Goal: Task Accomplishment & Management: Manage account settings

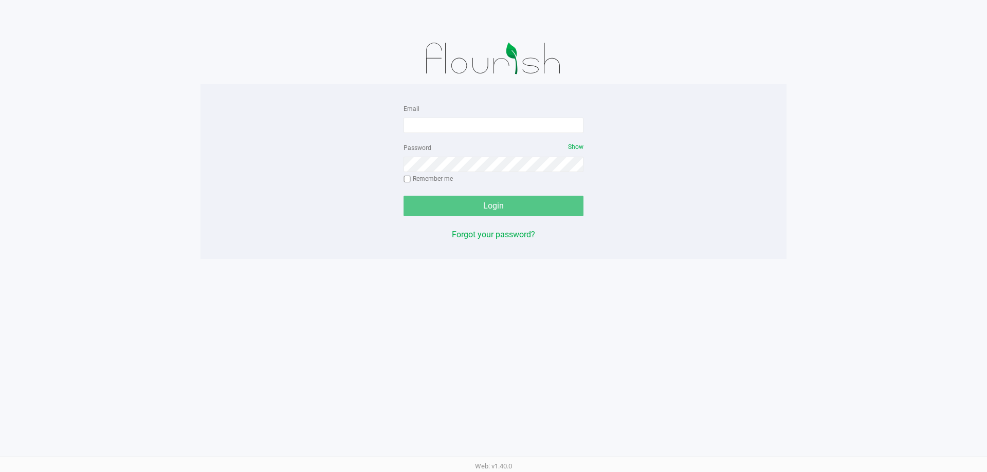
click at [622, 145] on div "Email Password Show Remember me Login Forgot your password?" at bounding box center [493, 171] width 586 height 139
click at [454, 126] on input "Email" at bounding box center [494, 125] width 180 height 15
type input "[EMAIL_ADDRESS][DOMAIN_NAME]"
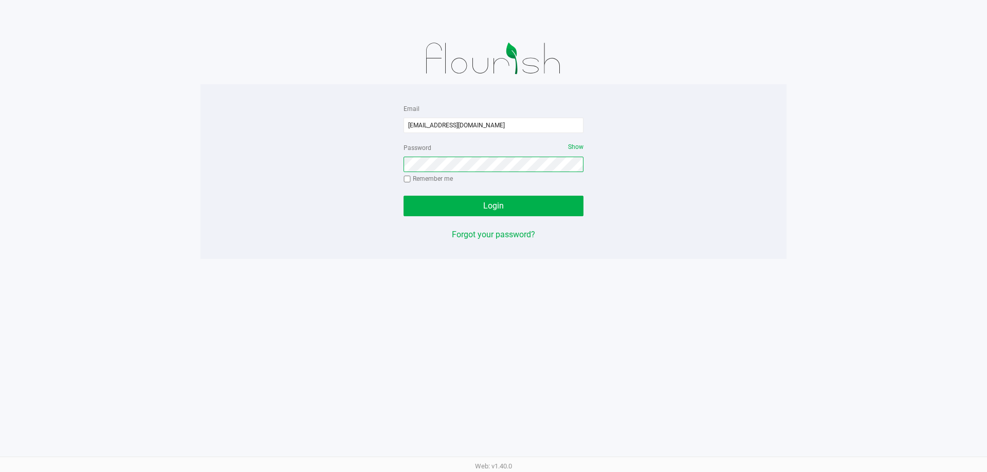
click at [404, 196] on button "Login" at bounding box center [494, 206] width 180 height 21
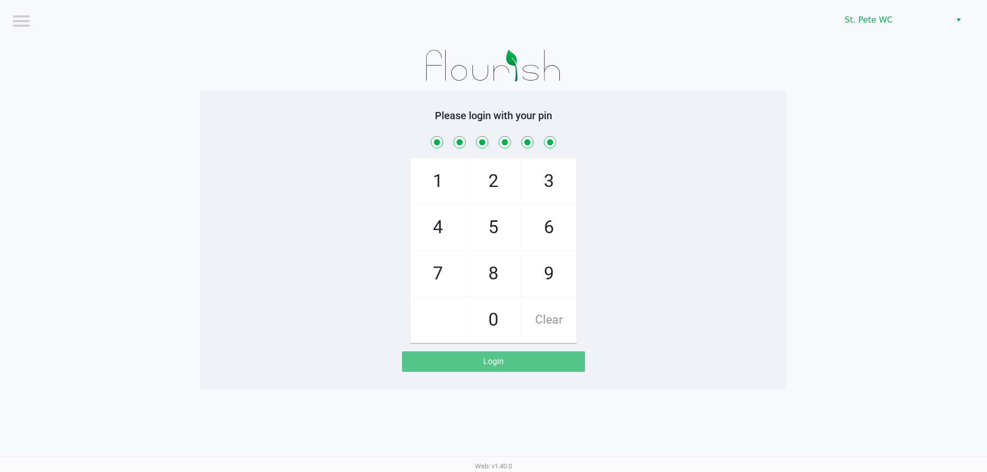
checkbox input "true"
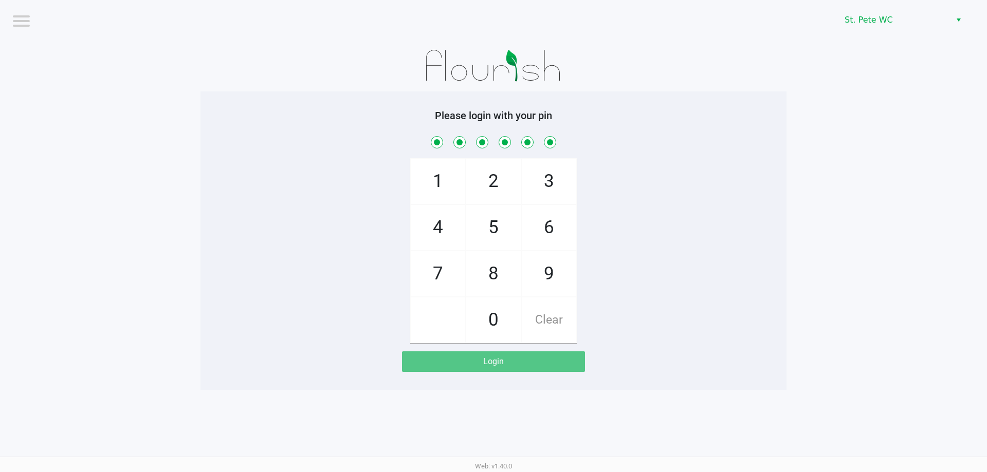
checkbox input "true"
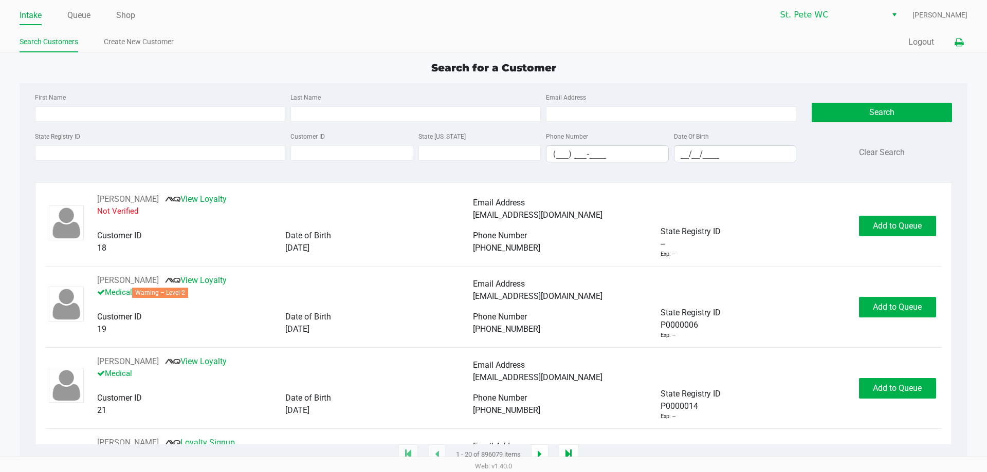
click at [960, 44] on icon at bounding box center [959, 42] width 9 height 7
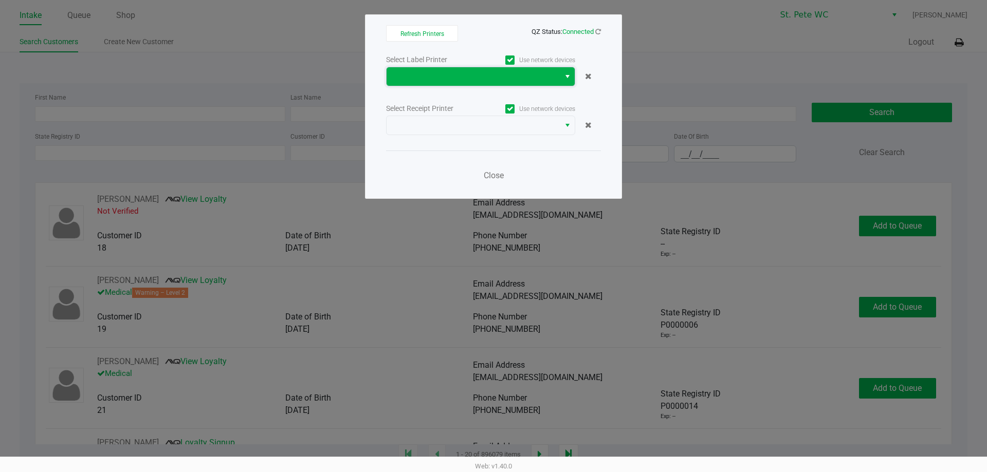
click at [472, 70] on span at bounding box center [473, 76] width 173 height 19
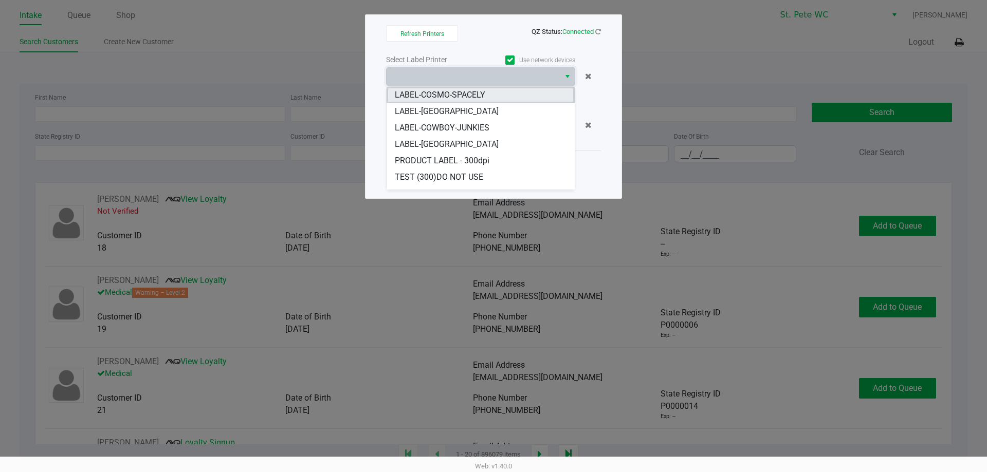
click at [470, 90] on span "LABEL-COSMO-SPACELY" at bounding box center [440, 95] width 90 height 12
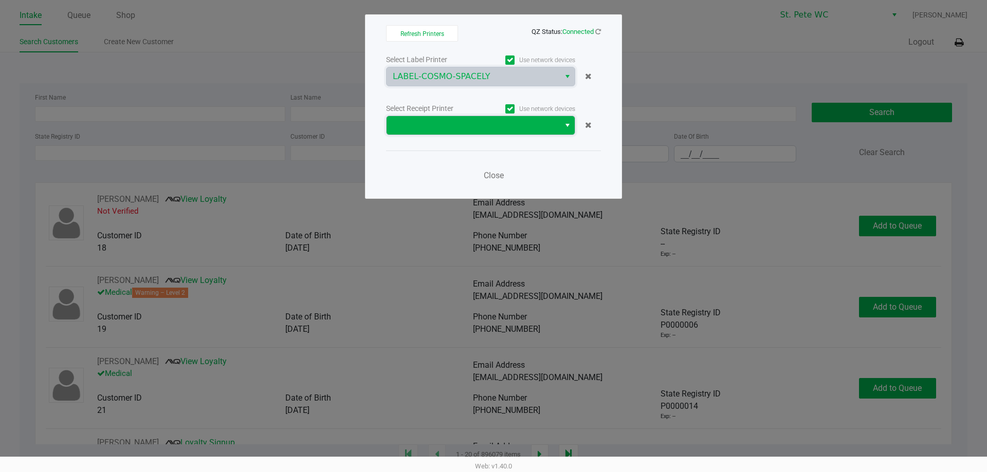
click at [468, 121] on span at bounding box center [473, 125] width 161 height 12
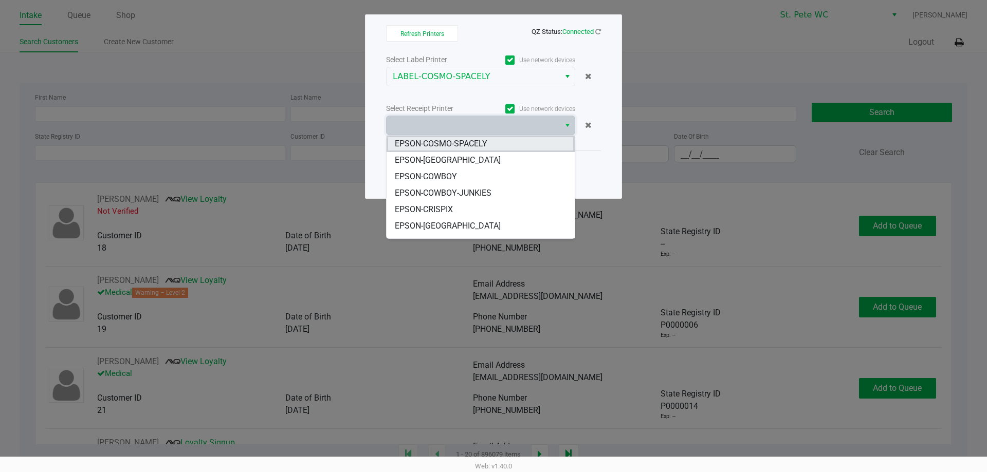
click at [471, 142] on span "EPSON-COSMO-SPACELY" at bounding box center [441, 144] width 93 height 12
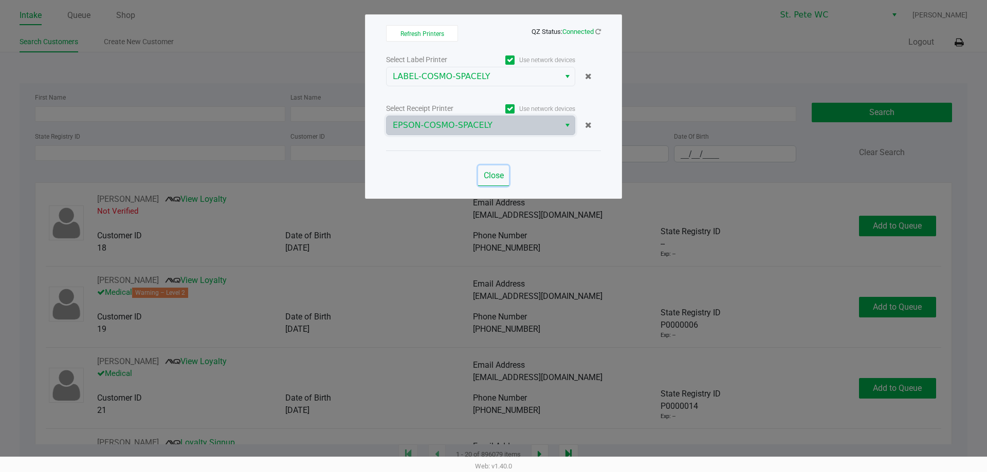
click at [493, 184] on button "Close" at bounding box center [493, 176] width 31 height 21
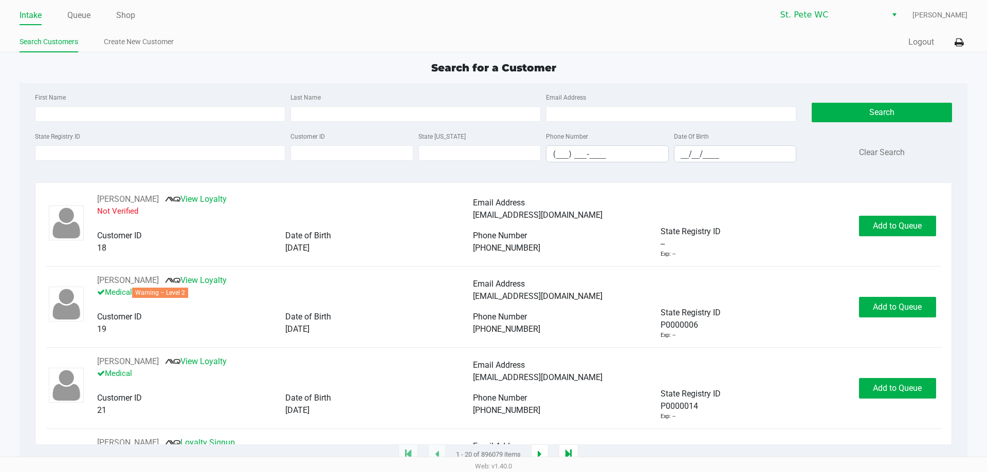
click at [247, 37] on ul "Search Customers Create New Customer" at bounding box center [257, 42] width 474 height 17
click at [913, 45] on button "Logout" at bounding box center [921, 42] width 26 height 12
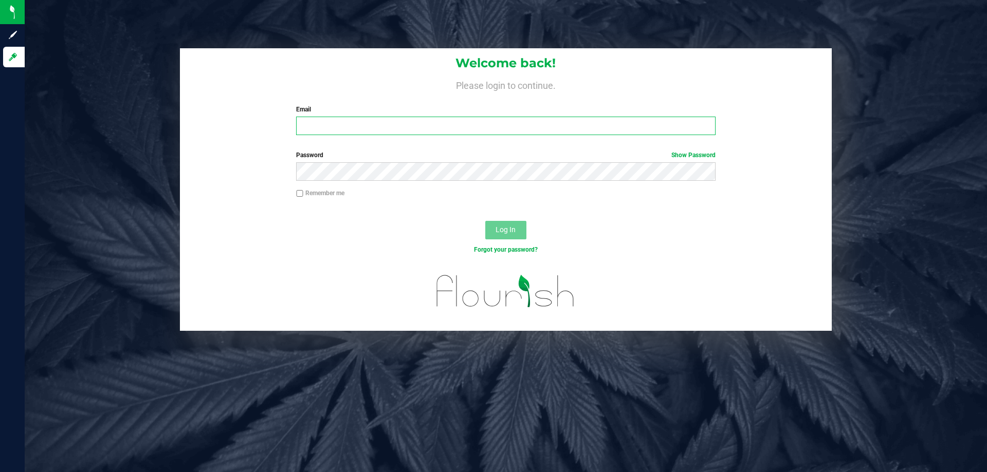
click at [381, 119] on input "Email" at bounding box center [505, 126] width 419 height 19
type input "[EMAIL_ADDRESS][DOMAIN_NAME]"
click at [485, 221] on button "Log In" at bounding box center [505, 230] width 41 height 19
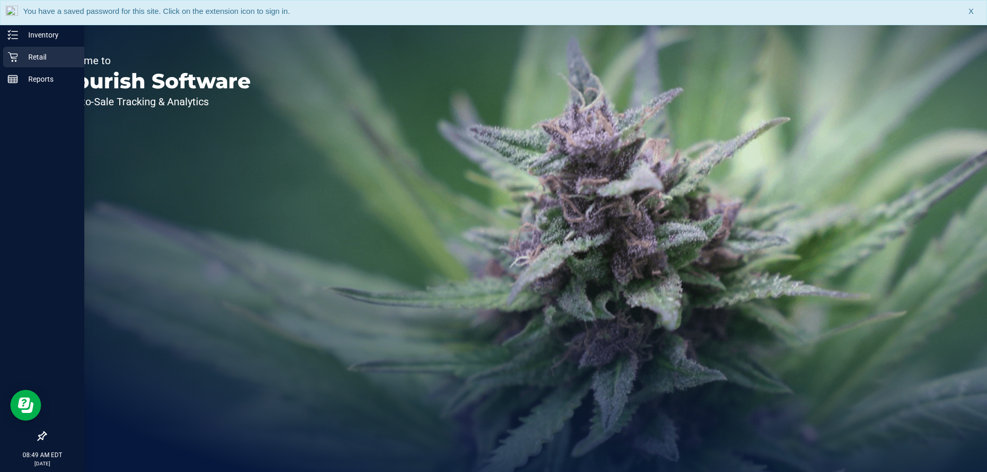
click at [51, 57] on p "Retail" at bounding box center [49, 57] width 62 height 12
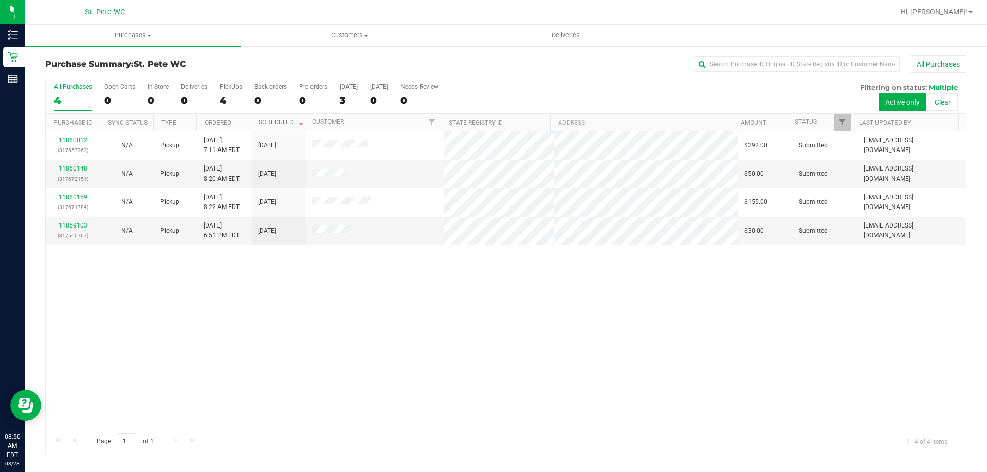
click at [294, 122] on link "Scheduled" at bounding box center [282, 122] width 47 height 7
click at [237, 122] on th "Ordered" at bounding box center [223, 123] width 54 height 18
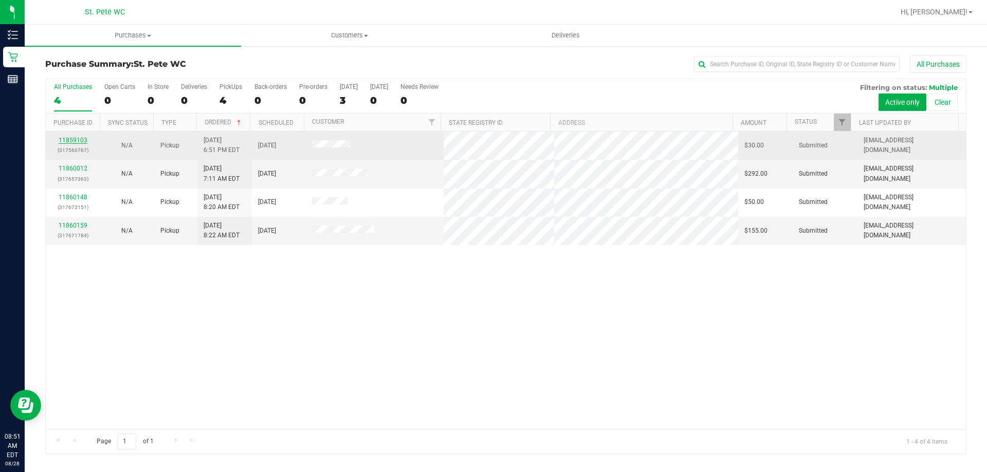
click at [72, 139] on link "11859103" at bounding box center [73, 140] width 29 height 7
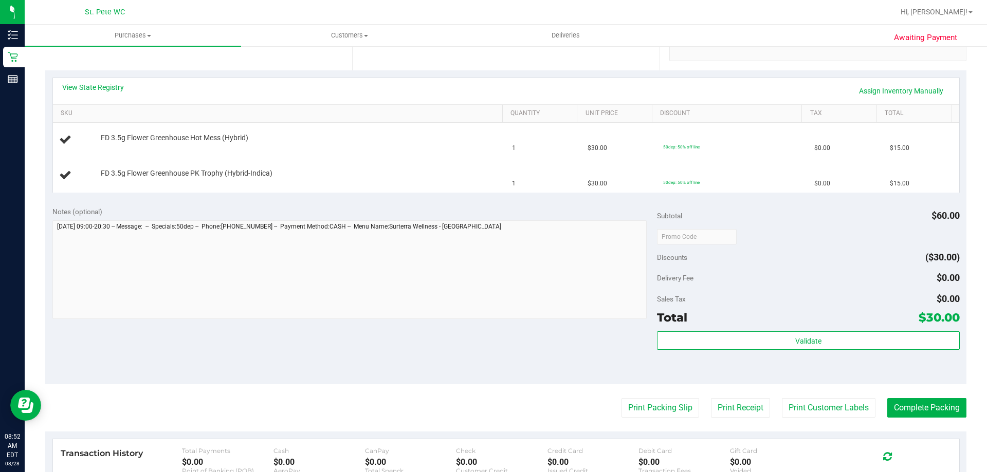
scroll to position [257, 0]
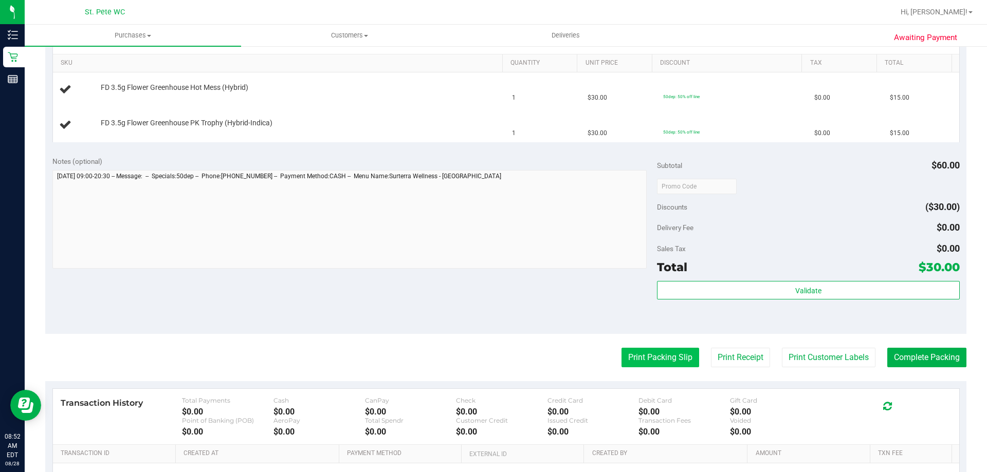
click at [653, 361] on button "Print Packing Slip" at bounding box center [660, 358] width 78 height 20
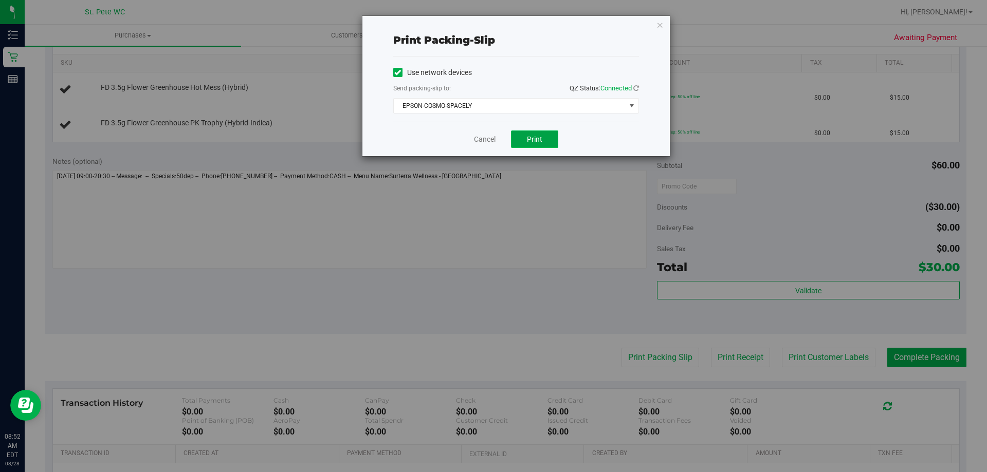
click at [533, 134] on button "Print" at bounding box center [534, 139] width 47 height 17
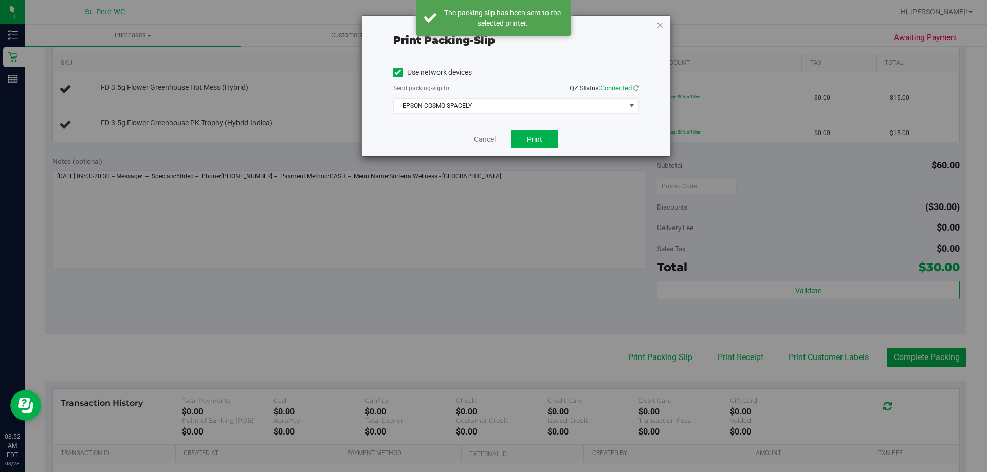
click at [661, 23] on icon "button" at bounding box center [659, 25] width 7 height 12
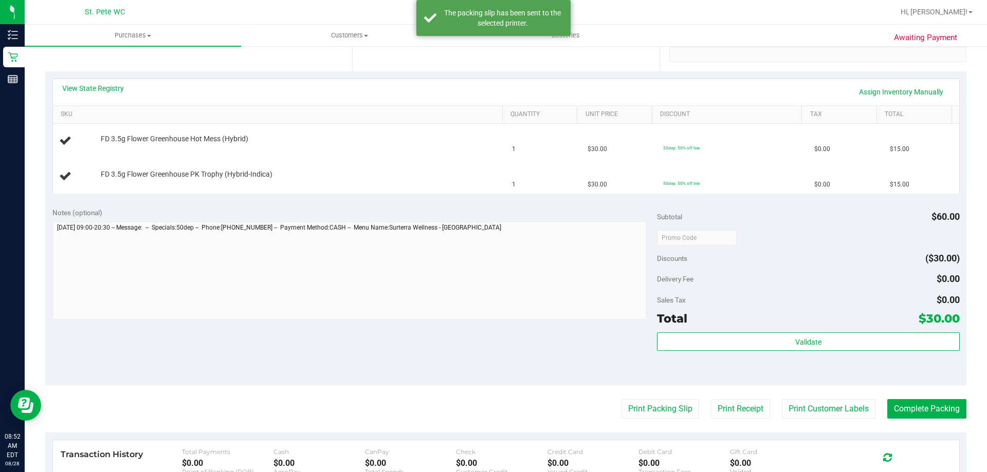
scroll to position [103, 0]
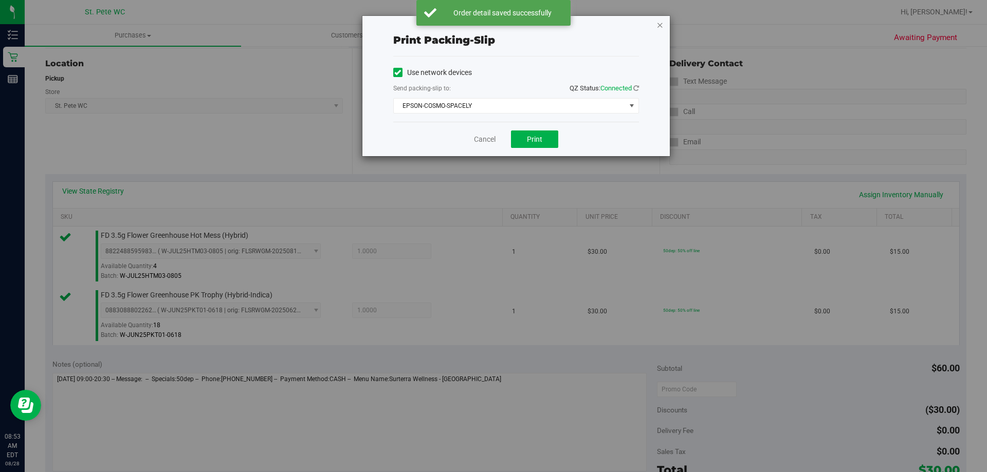
click at [661, 25] on icon "button" at bounding box center [659, 25] width 7 height 12
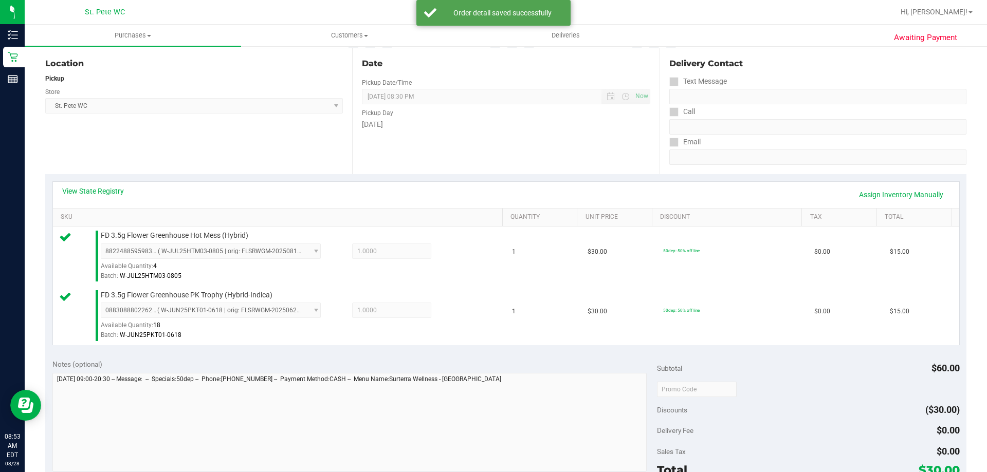
scroll to position [415, 0]
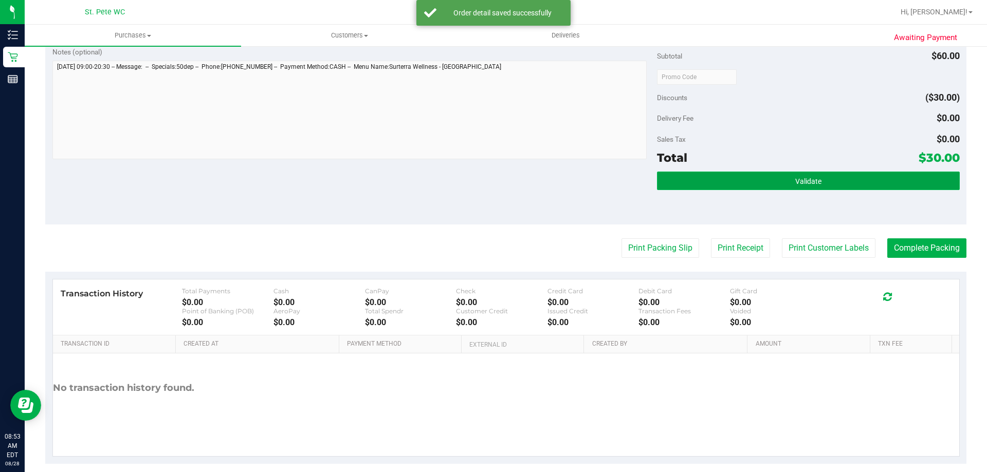
click at [738, 187] on button "Validate" at bounding box center [808, 181] width 302 height 19
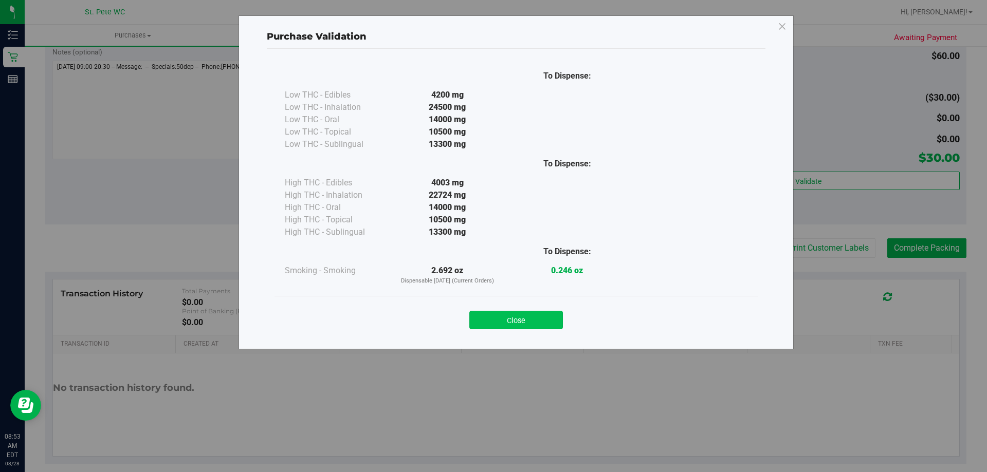
click at [525, 324] on button "Close" at bounding box center [516, 320] width 94 height 19
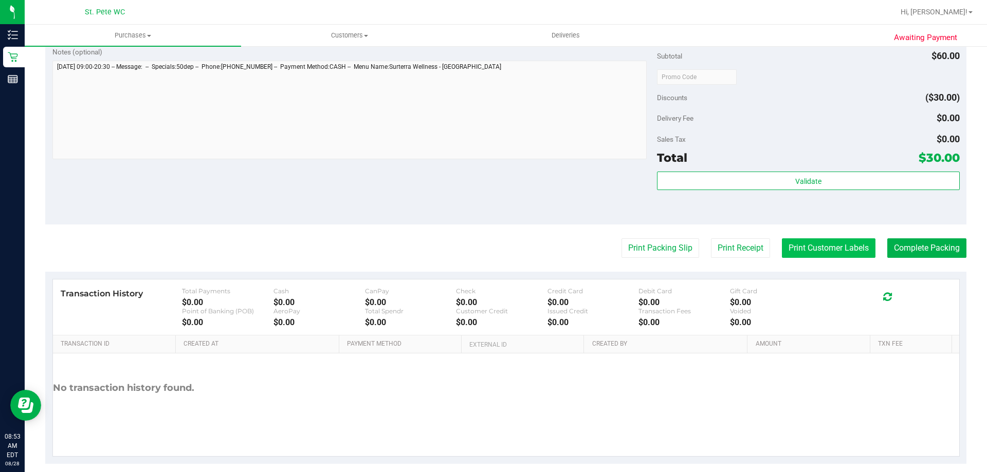
click at [820, 250] on button "Print Customer Labels" at bounding box center [829, 249] width 94 height 20
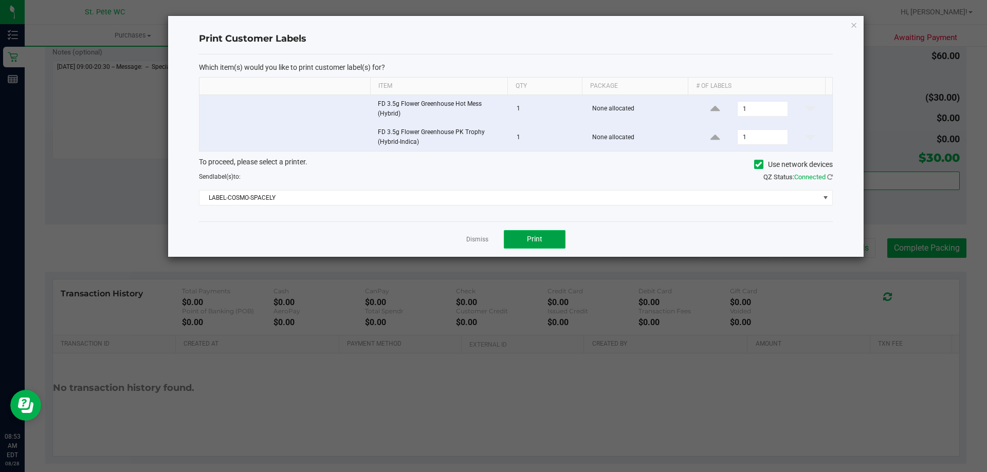
click at [548, 243] on button "Print" at bounding box center [535, 239] width 62 height 19
click at [852, 24] on icon "button" at bounding box center [853, 25] width 7 height 12
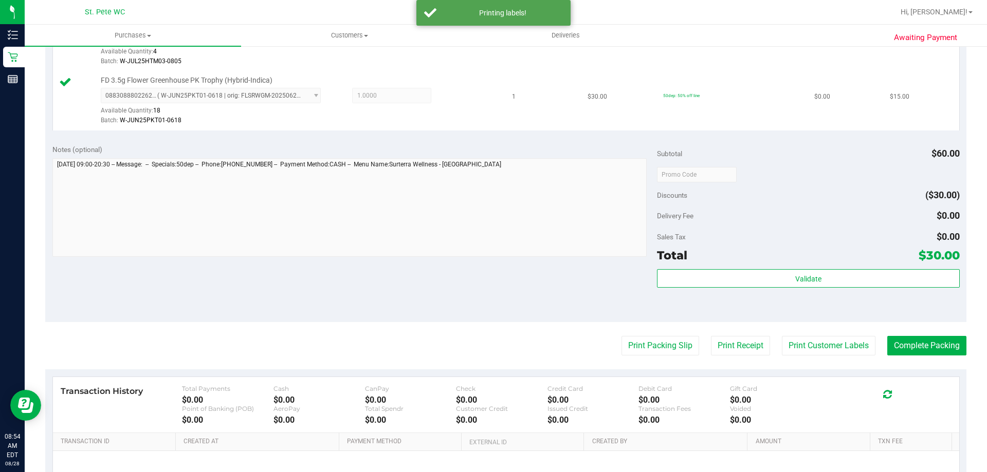
scroll to position [428, 0]
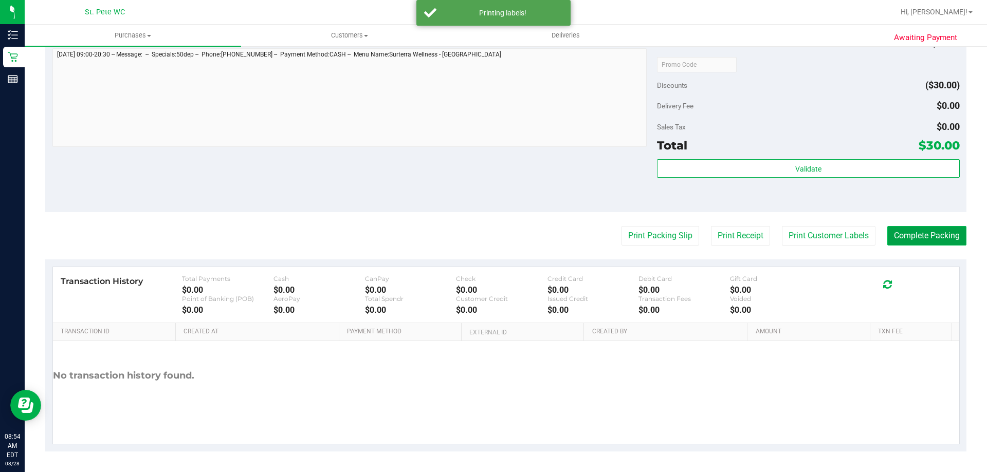
click at [899, 236] on button "Complete Packing" at bounding box center [926, 236] width 79 height 20
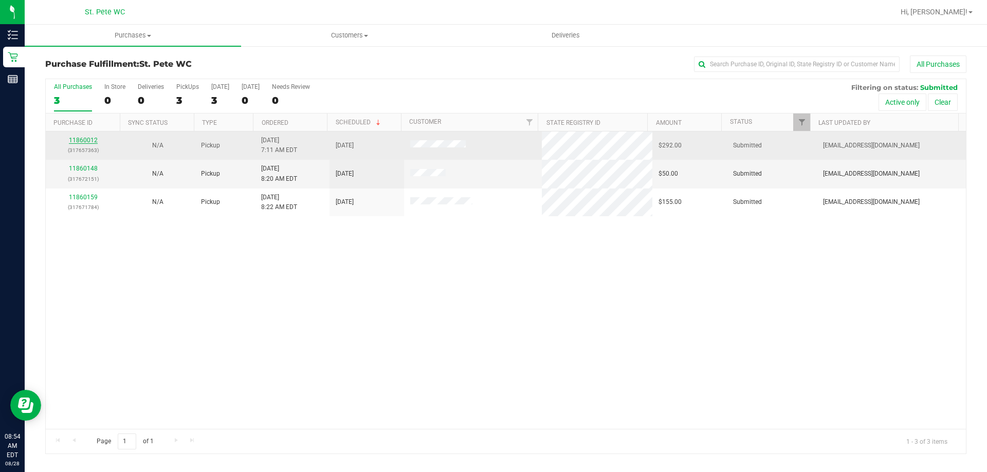
click at [88, 141] on link "11860012" at bounding box center [83, 140] width 29 height 7
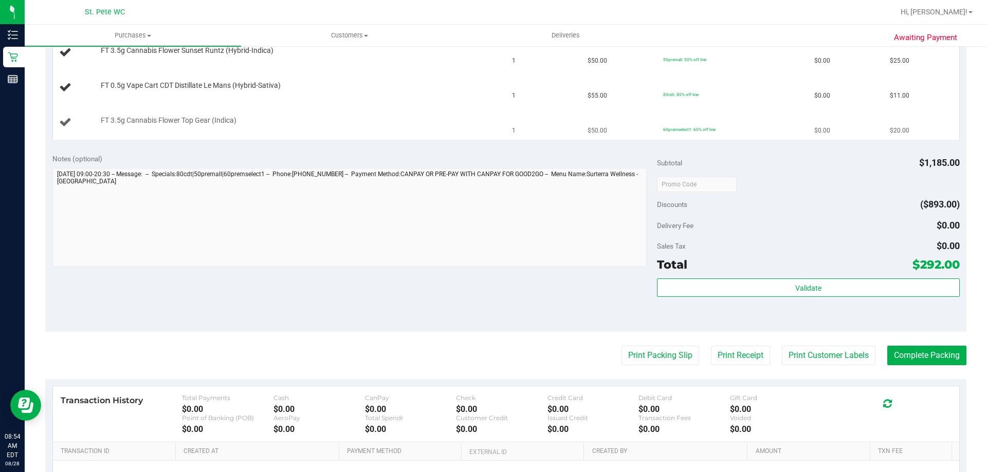
scroll to position [874, 0]
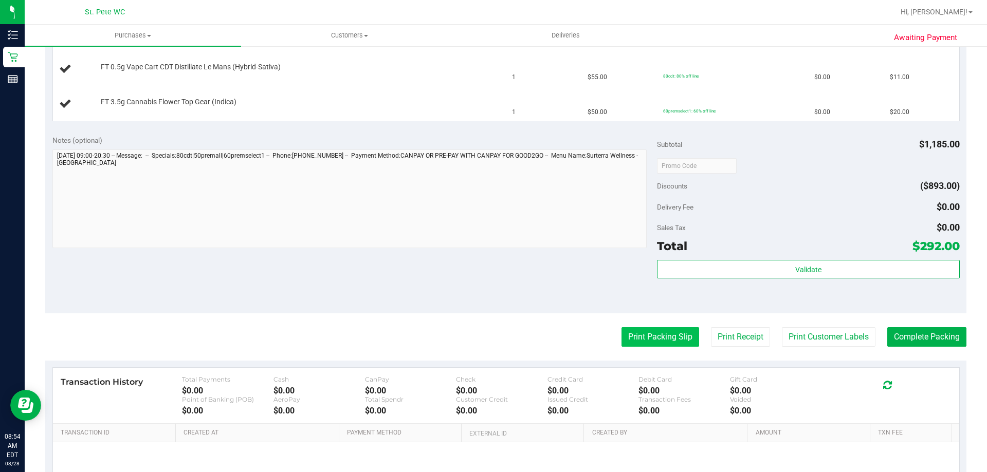
click at [638, 337] on button "Print Packing Slip" at bounding box center [660, 337] width 78 height 20
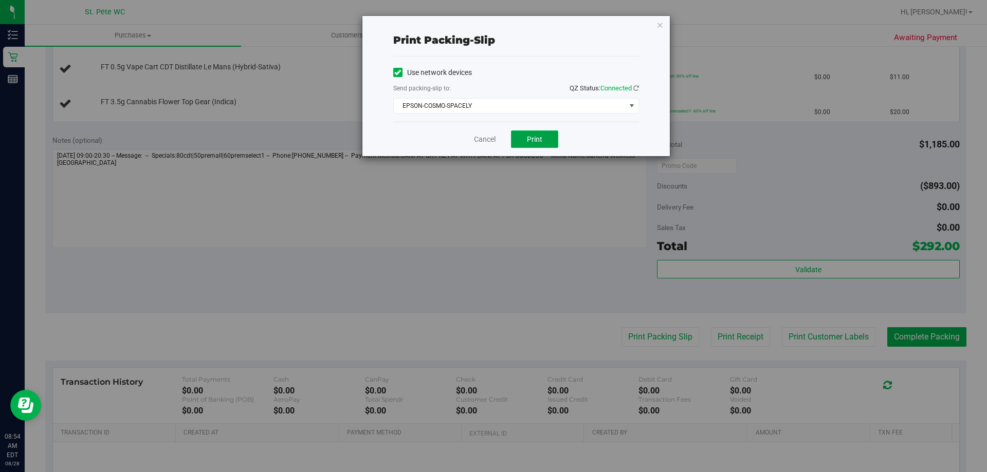
click at [538, 135] on span "Print" at bounding box center [534, 139] width 15 height 8
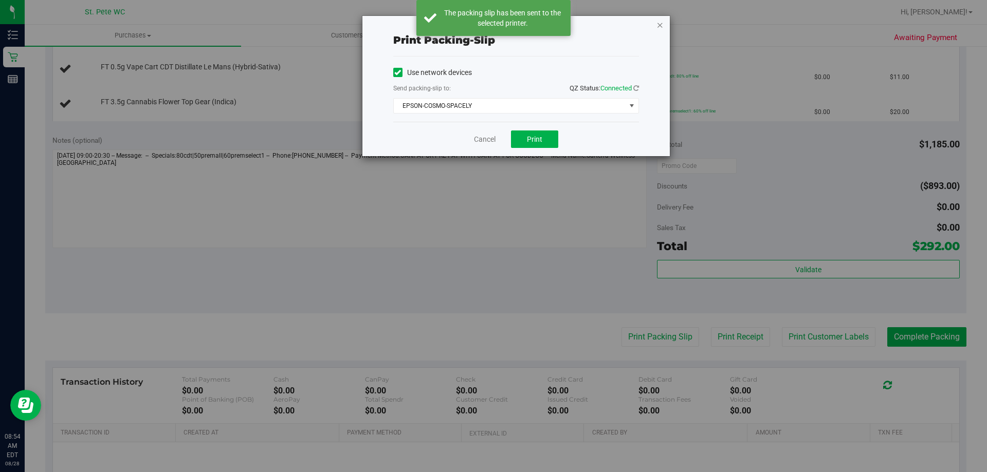
click at [661, 25] on icon "button" at bounding box center [659, 25] width 7 height 12
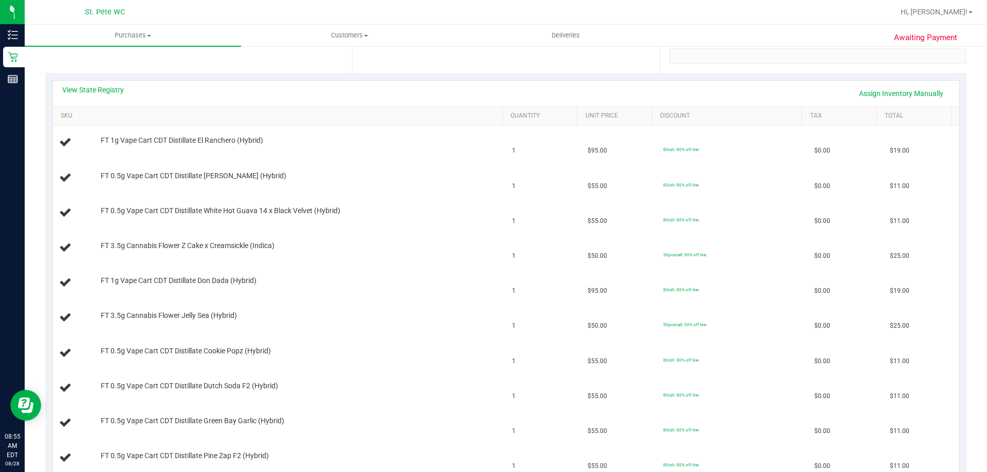
scroll to position [154, 0]
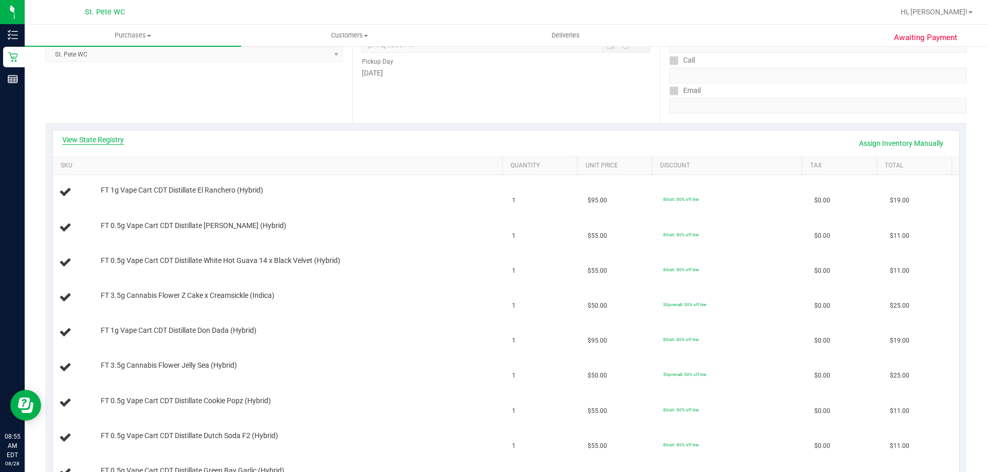
click at [92, 144] on link "View State Registry" at bounding box center [93, 140] width 62 height 10
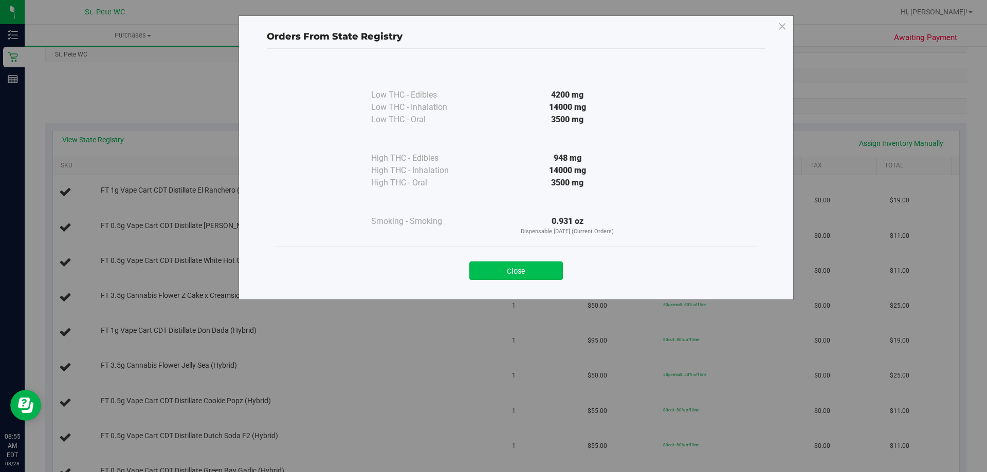
click at [510, 267] on button "Close" at bounding box center [516, 271] width 94 height 19
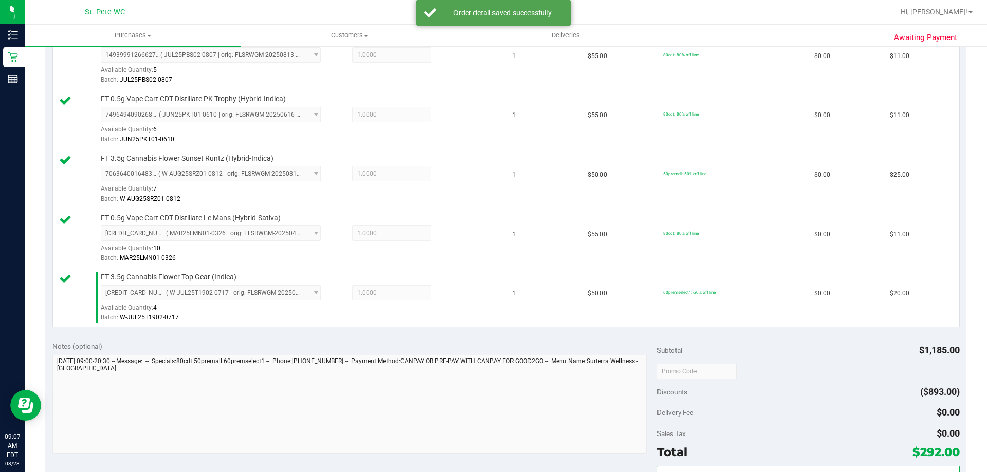
scroll to position [1336, 0]
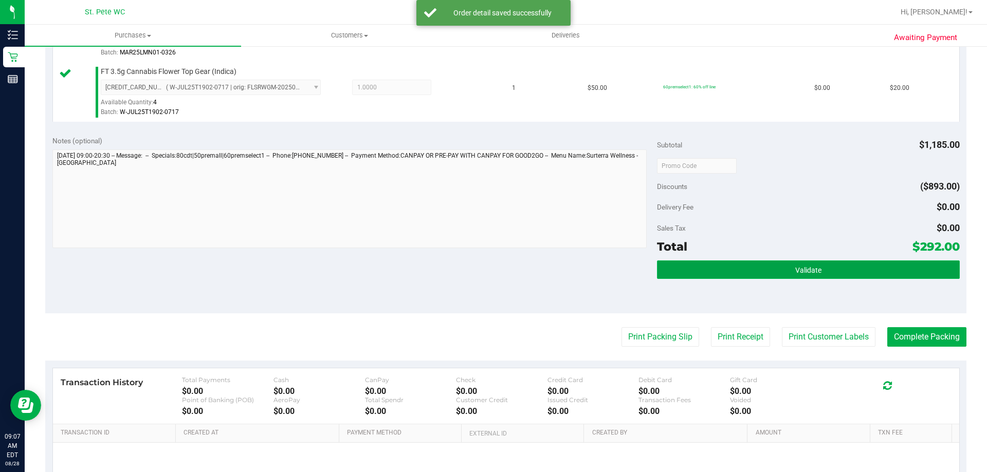
click at [704, 266] on button "Validate" at bounding box center [808, 270] width 302 height 19
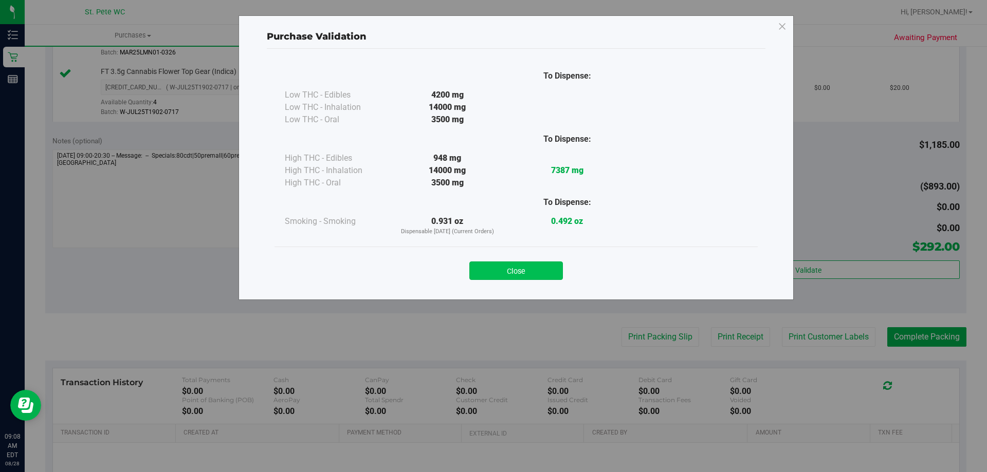
click at [505, 267] on button "Close" at bounding box center [516, 271] width 94 height 19
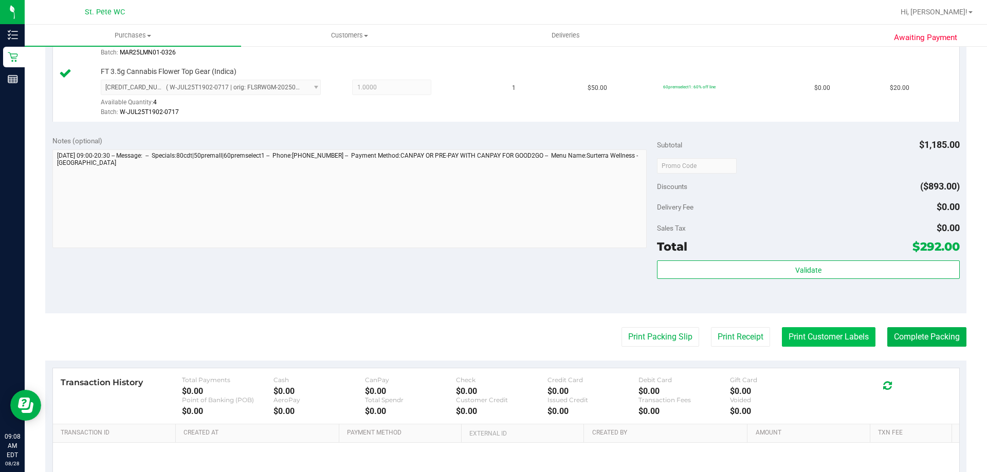
click at [827, 337] on button "Print Customer Labels" at bounding box center [829, 337] width 94 height 20
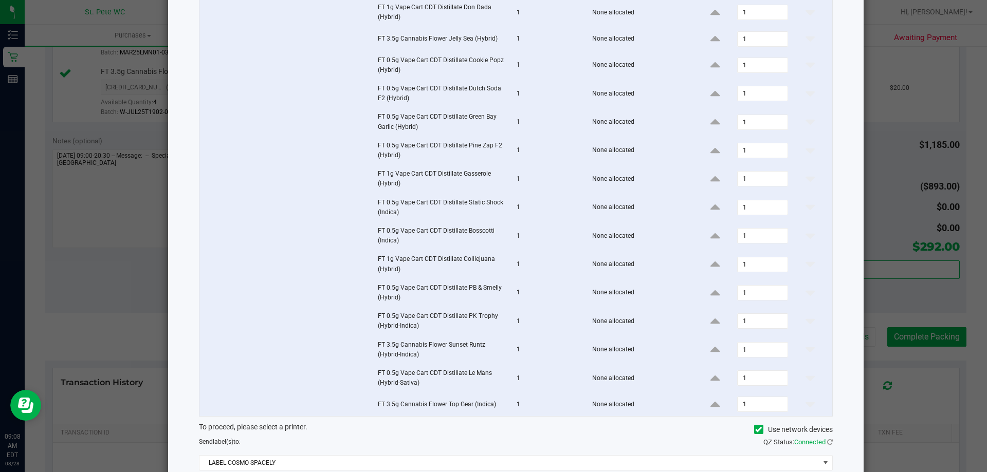
scroll to position [276, 0]
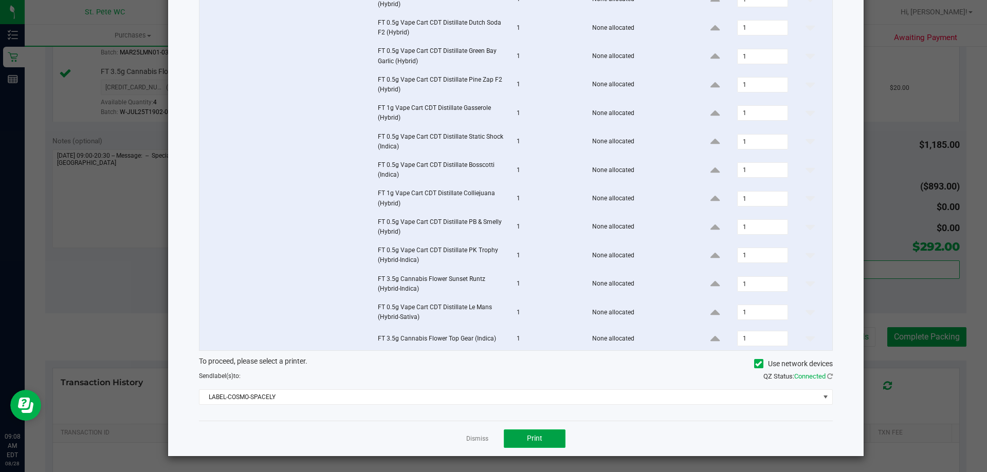
click at [516, 442] on button "Print" at bounding box center [535, 439] width 62 height 19
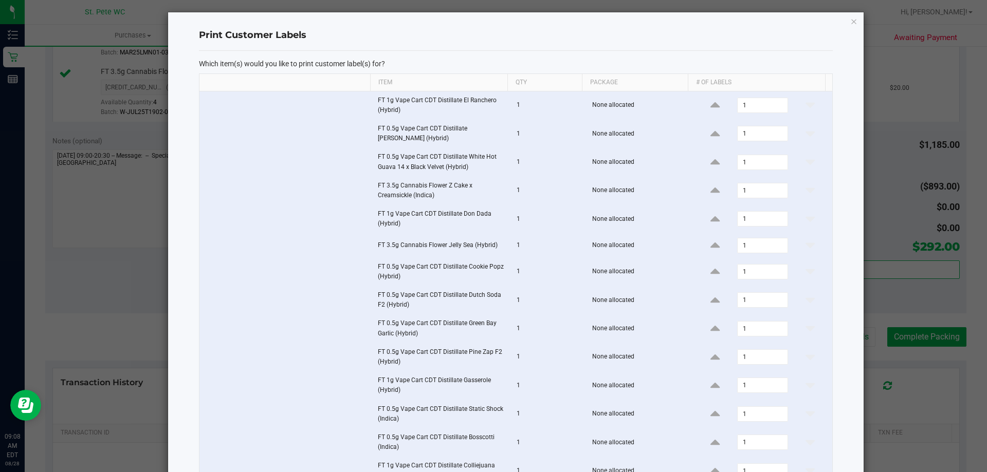
scroll to position [0, 0]
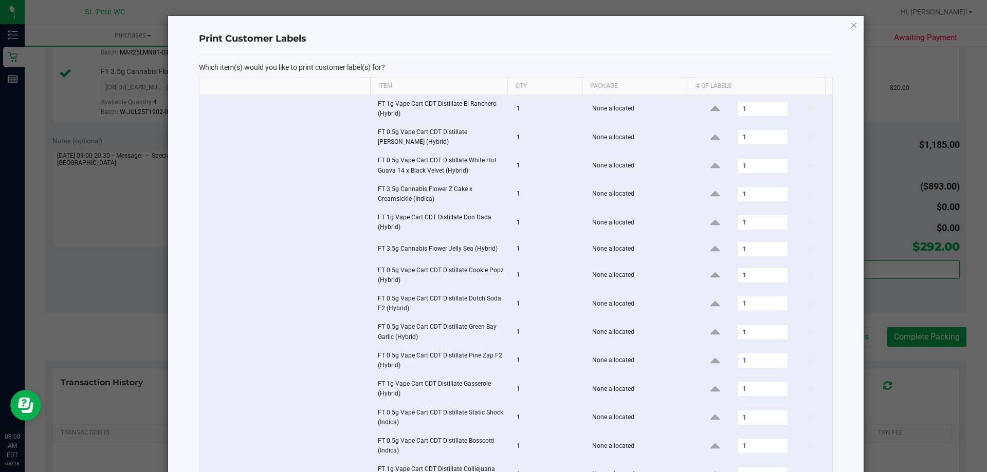
click at [850, 28] on icon "button" at bounding box center [853, 25] width 7 height 12
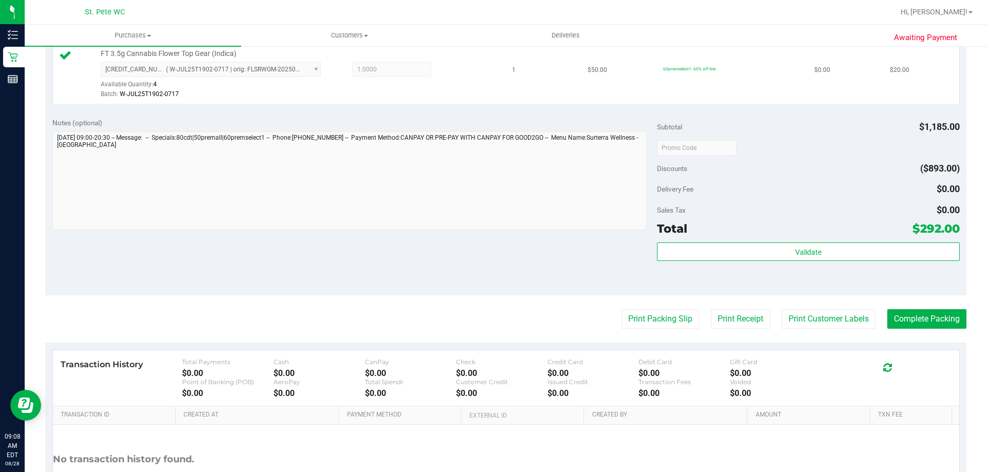
scroll to position [1336, 0]
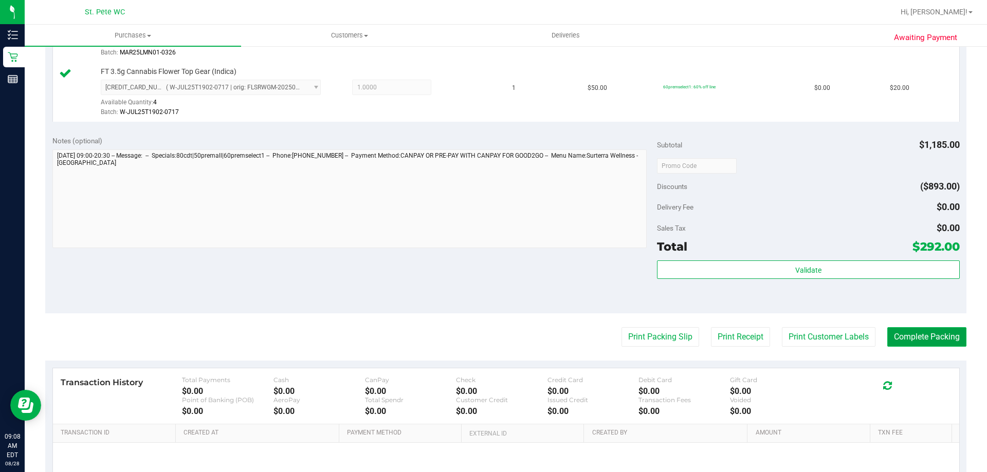
click at [921, 335] on button "Complete Packing" at bounding box center [926, 337] width 79 height 20
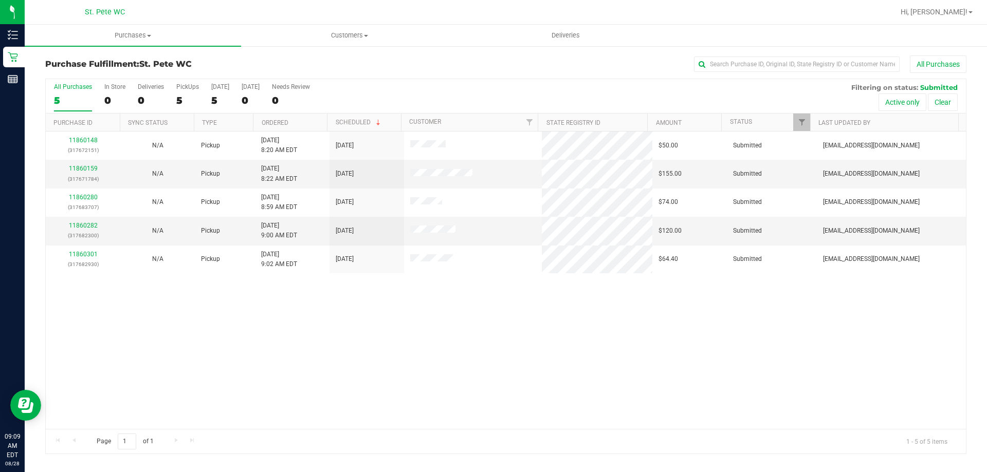
click at [209, 343] on div "11860148 (317672151) N/A Pickup [DATE] 8:20 AM EDT 8/28/2025 $50.00 Submitted […" at bounding box center [506, 281] width 920 height 298
drag, startPoint x: 462, startPoint y: 390, endPoint x: 461, endPoint y: 382, distance: 7.2
click at [461, 390] on div "11860148 (317672151) N/A Pickup [DATE] 8:20 AM EDT 8/28/2025 $50.00 Submitted […" at bounding box center [506, 281] width 920 height 298
click at [448, 403] on div "11860148 (317672151) N/A Pickup [DATE] 8:20 AM EDT 8/28/2025 $50.00 Submitted […" at bounding box center [506, 281] width 920 height 298
click at [84, 170] on link "11860159" at bounding box center [83, 168] width 29 height 7
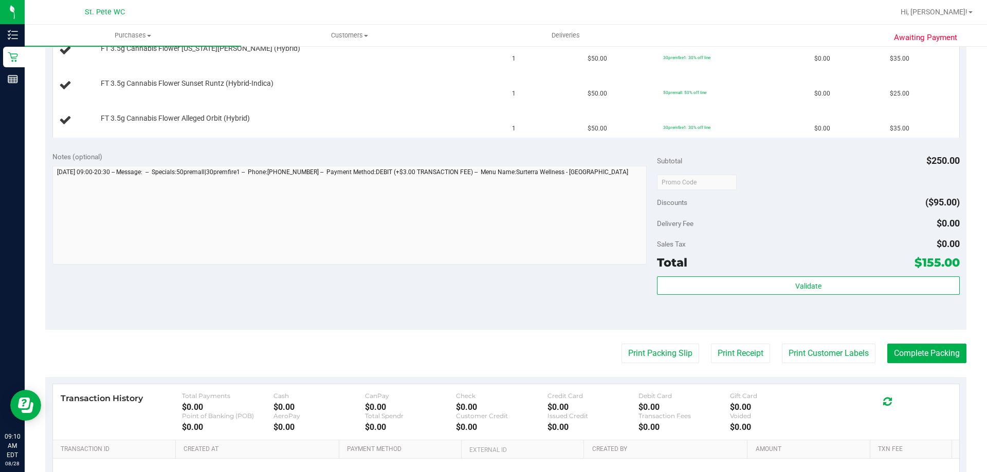
scroll to position [411, 0]
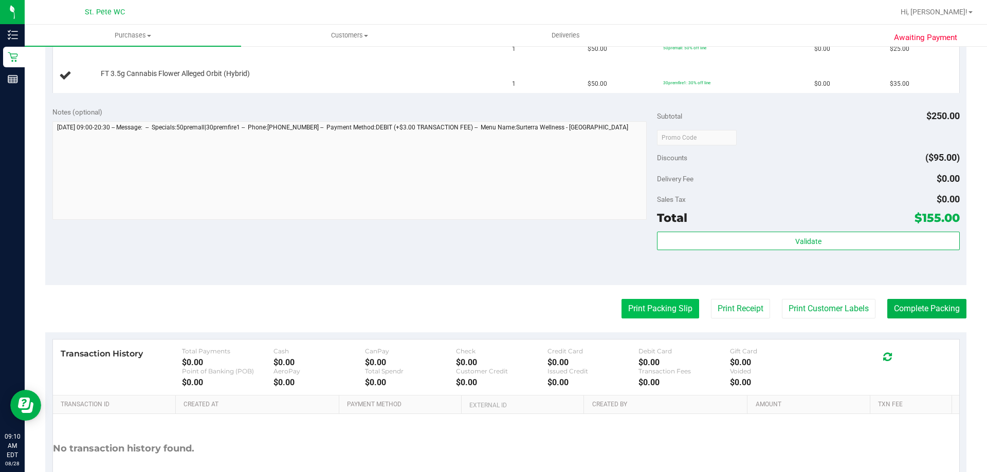
click at [625, 300] on button "Print Packing Slip" at bounding box center [660, 309] width 78 height 20
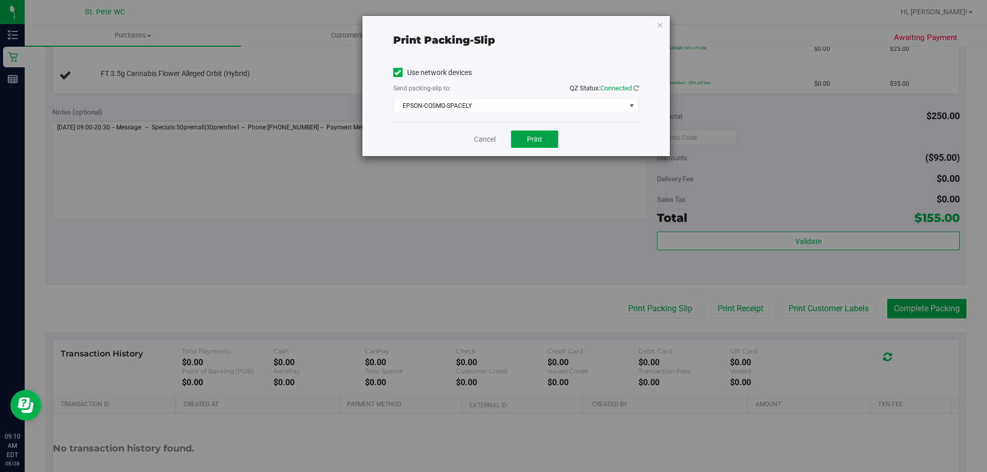
click at [540, 139] on span "Print" at bounding box center [534, 139] width 15 height 8
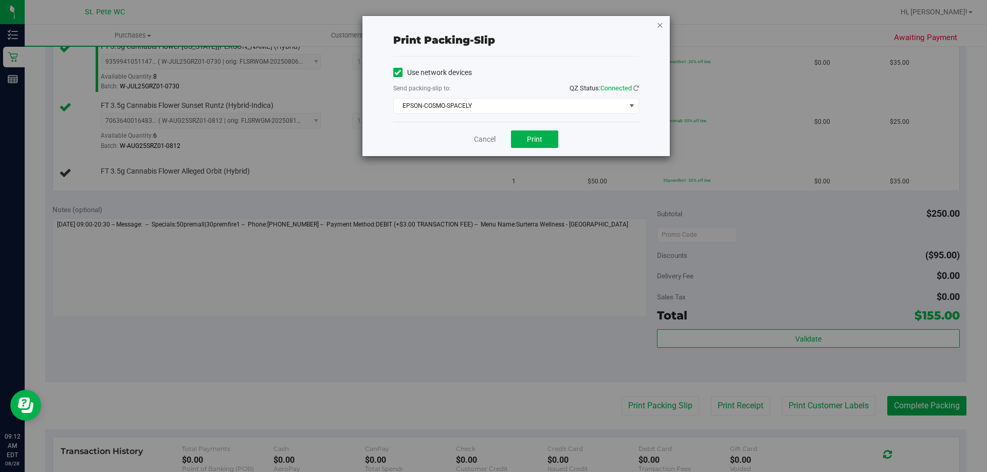
click at [660, 21] on icon "button" at bounding box center [659, 25] width 7 height 12
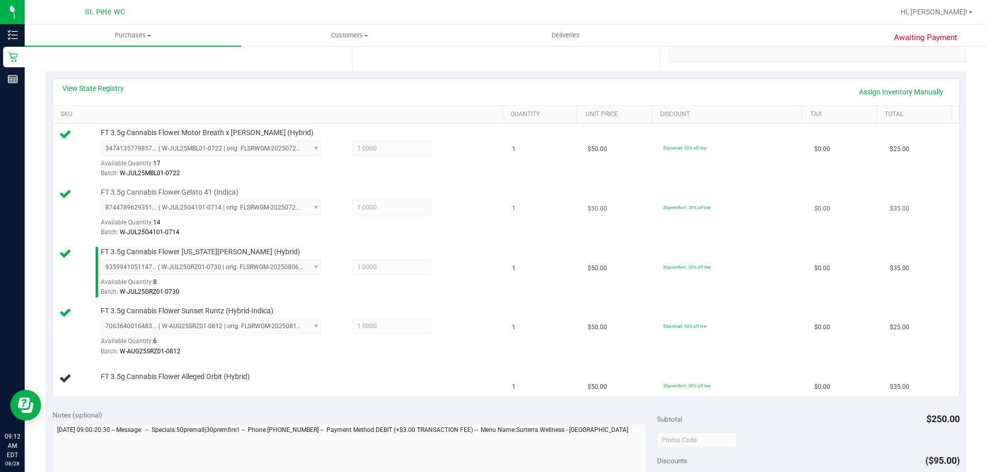
scroll to position [257, 0]
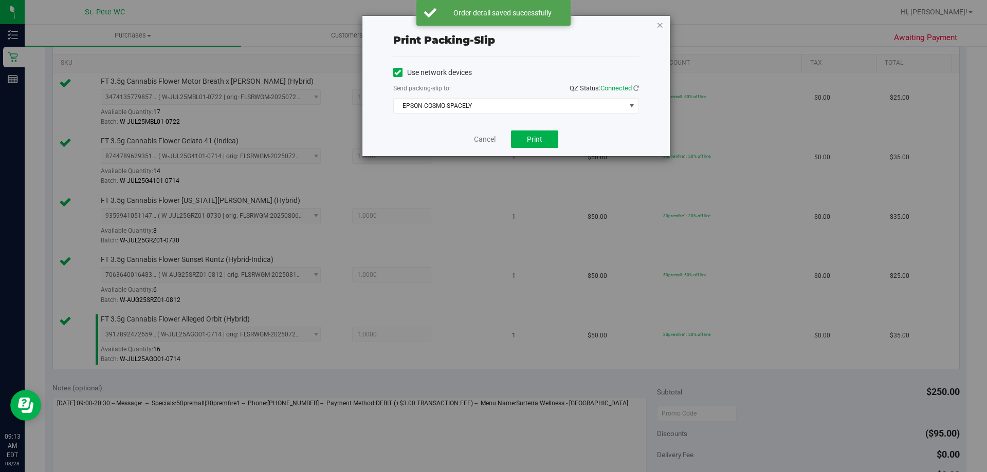
click at [657, 28] on icon "button" at bounding box center [659, 25] width 7 height 12
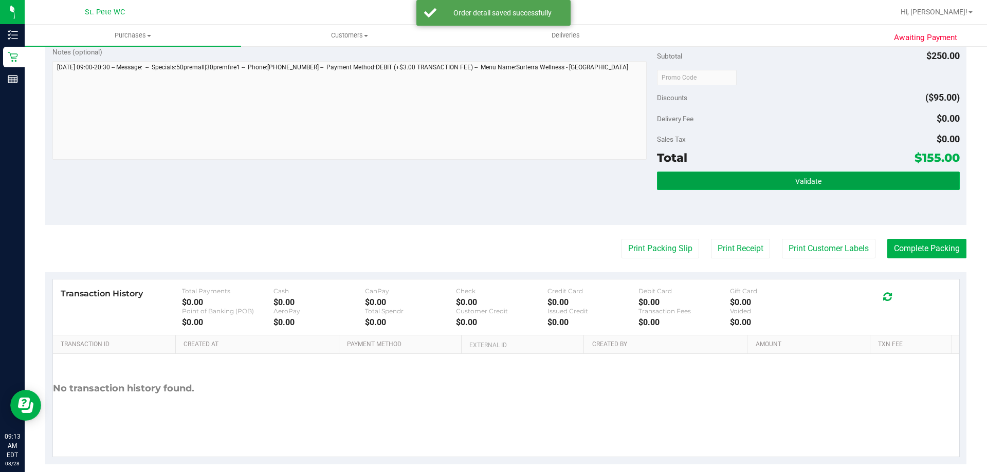
click at [700, 187] on button "Validate" at bounding box center [808, 181] width 302 height 19
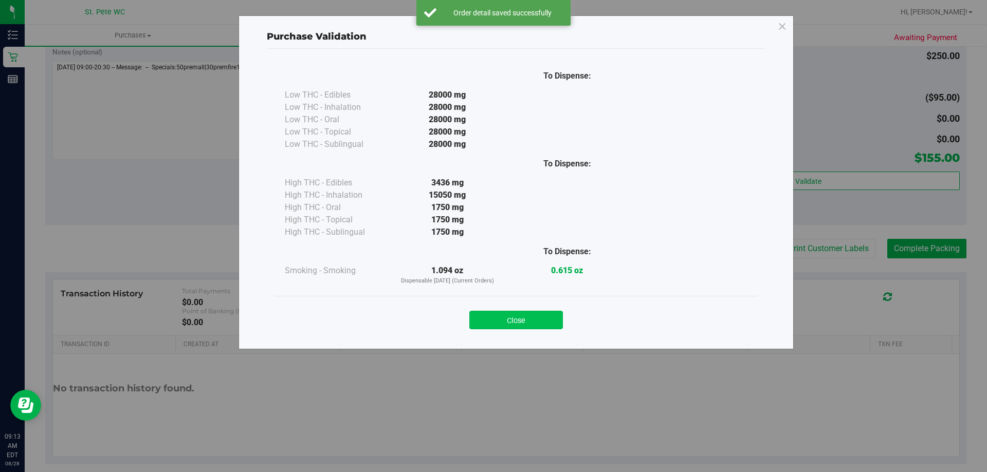
click at [517, 324] on button "Close" at bounding box center [516, 320] width 94 height 19
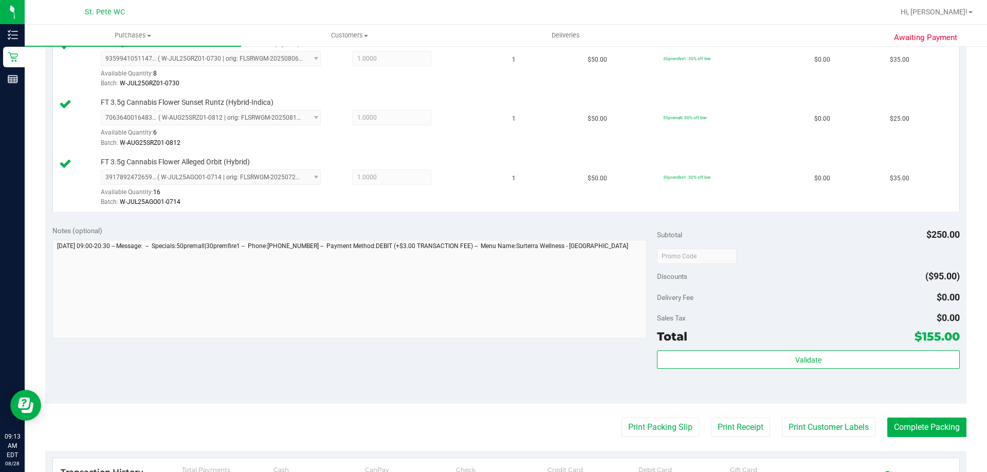
scroll to position [439, 0]
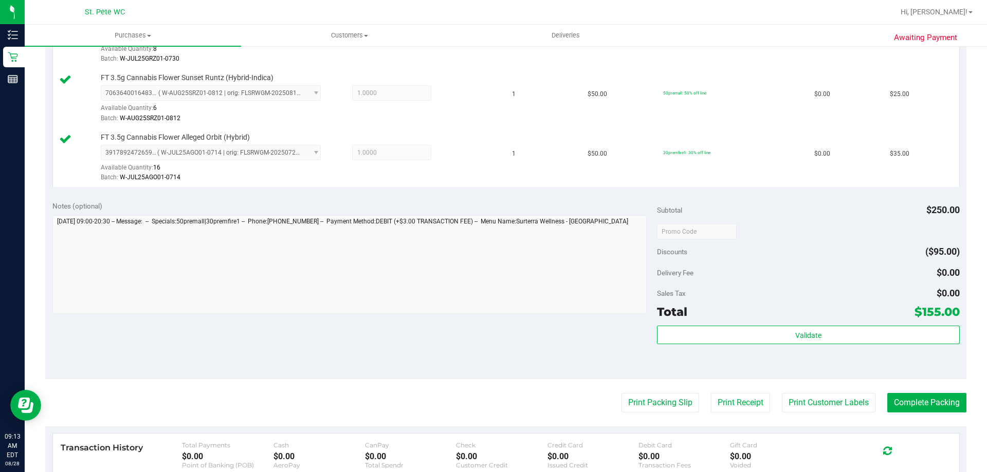
click at [799, 417] on purchase-details "Back Edit Purchase Cancel Purchase View Profile # 11860159 BioTrack ID: - Submi…" at bounding box center [505, 118] width 921 height 1002
click at [799, 402] on button "Print Customer Labels" at bounding box center [829, 403] width 94 height 20
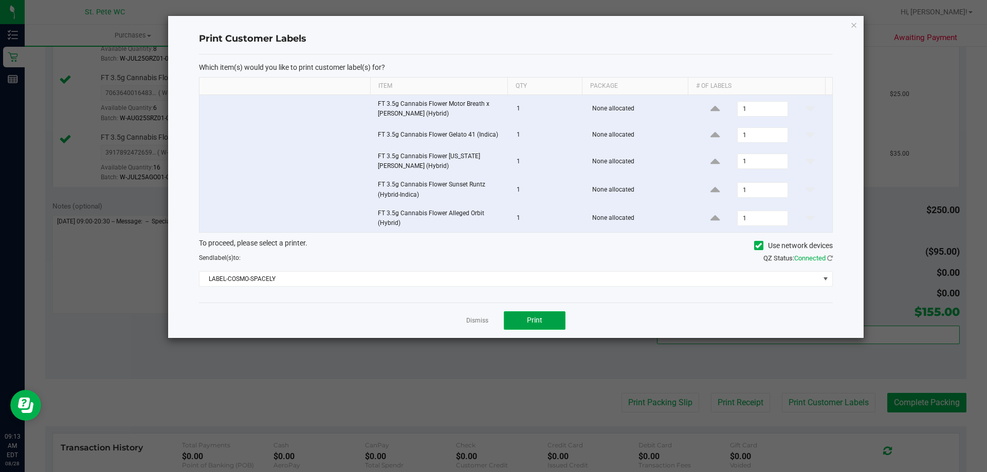
click at [540, 319] on span "Print" at bounding box center [534, 320] width 15 height 8
click at [853, 25] on icon "button" at bounding box center [853, 25] width 7 height 12
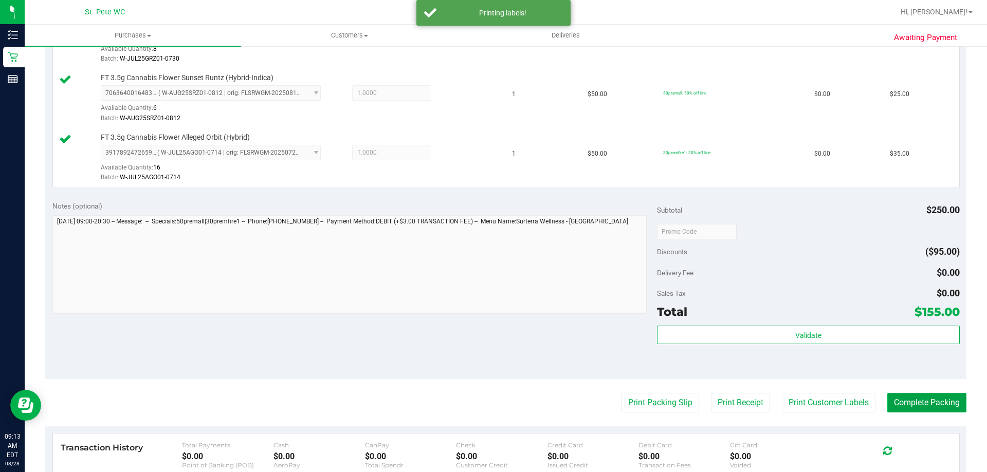
click at [909, 402] on button "Complete Packing" at bounding box center [926, 403] width 79 height 20
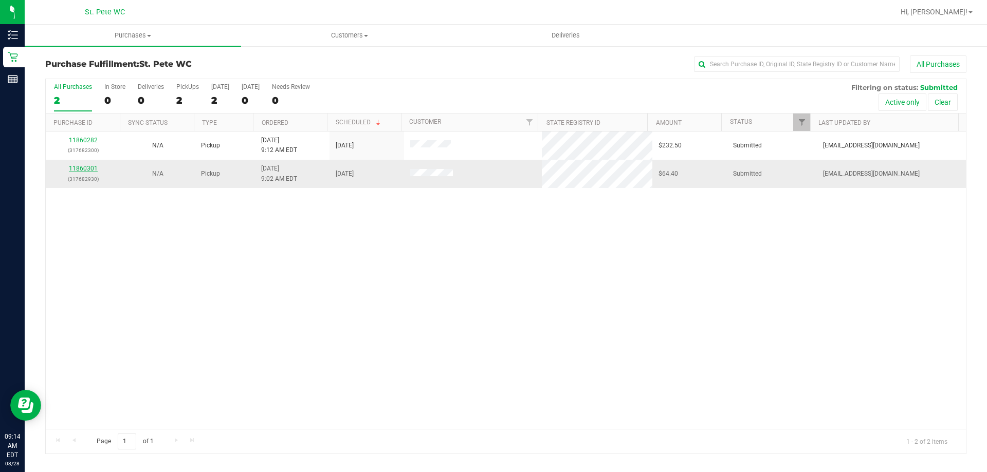
click at [88, 171] on link "11860301" at bounding box center [83, 168] width 29 height 7
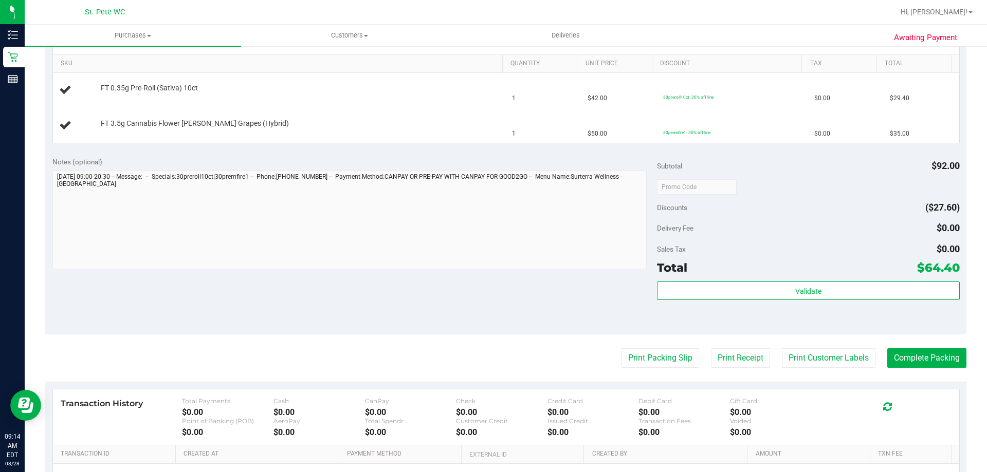
scroll to position [257, 0]
click at [646, 356] on button "Print Packing Slip" at bounding box center [660, 358] width 78 height 20
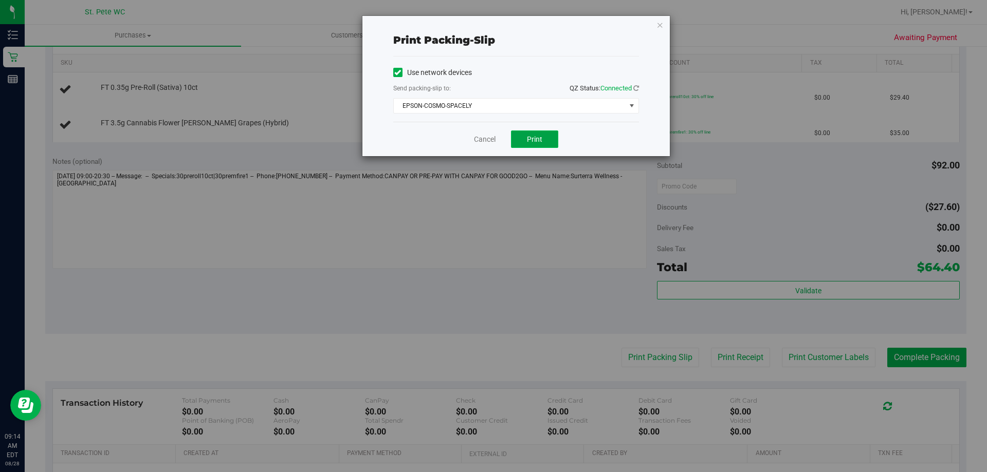
click at [527, 137] on span "Print" at bounding box center [534, 139] width 15 height 8
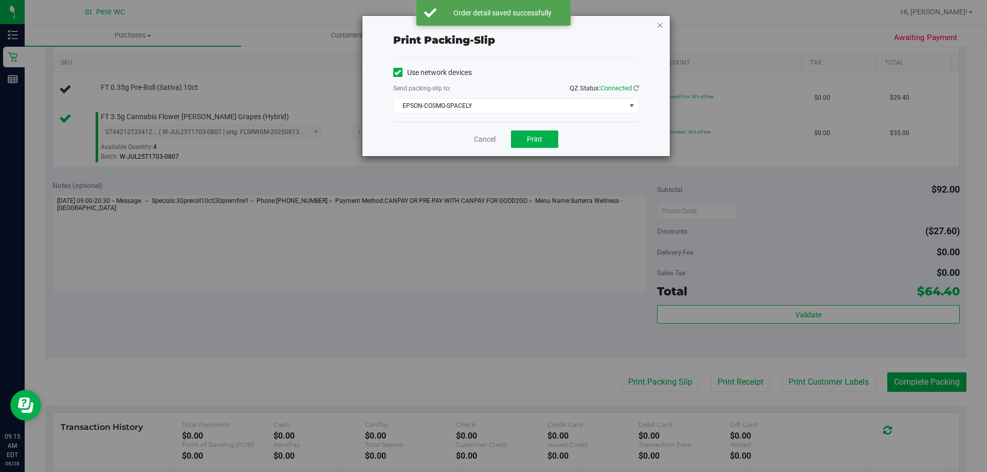
click at [658, 25] on icon "button" at bounding box center [659, 25] width 7 height 12
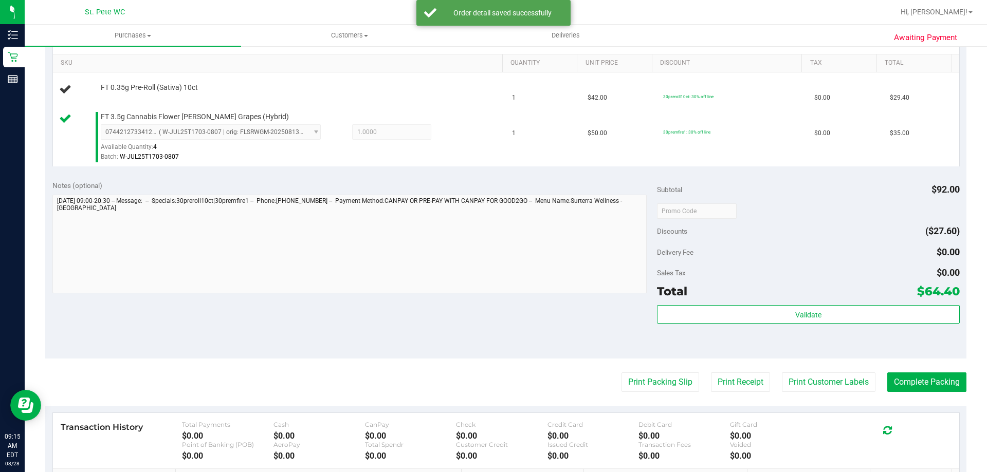
click at [434, 343] on div "Notes (optional) Subtotal $92.00 Discounts ($27.60) Delivery Fee $0.00 Sales Ta…" at bounding box center [505, 266] width 921 height 185
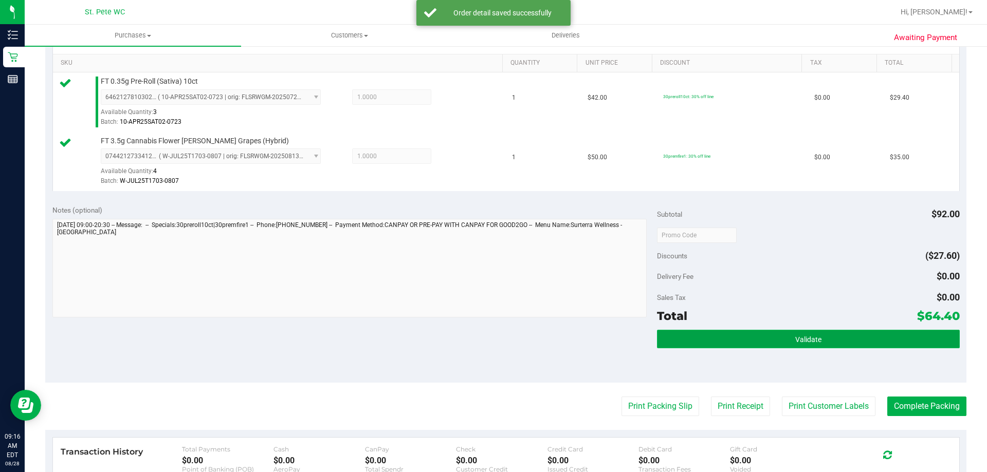
click at [713, 338] on button "Validate" at bounding box center [808, 339] width 302 height 19
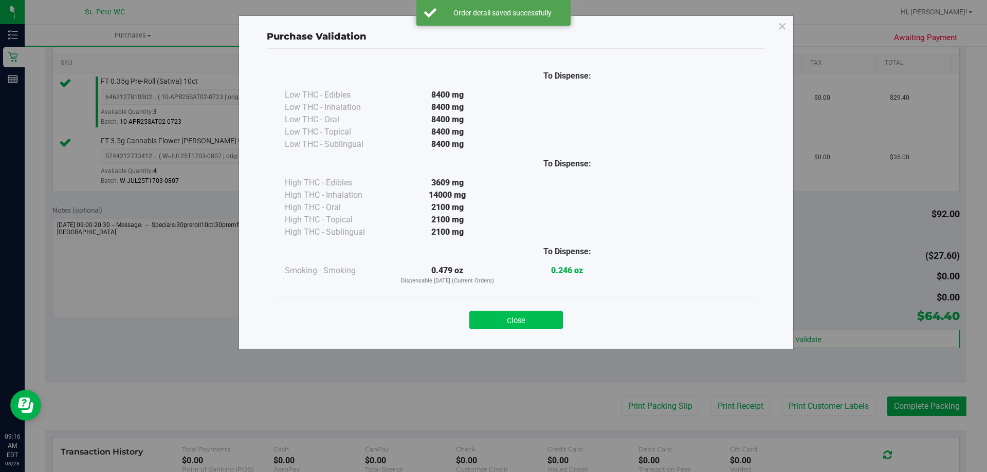
click at [499, 316] on button "Close" at bounding box center [516, 320] width 94 height 19
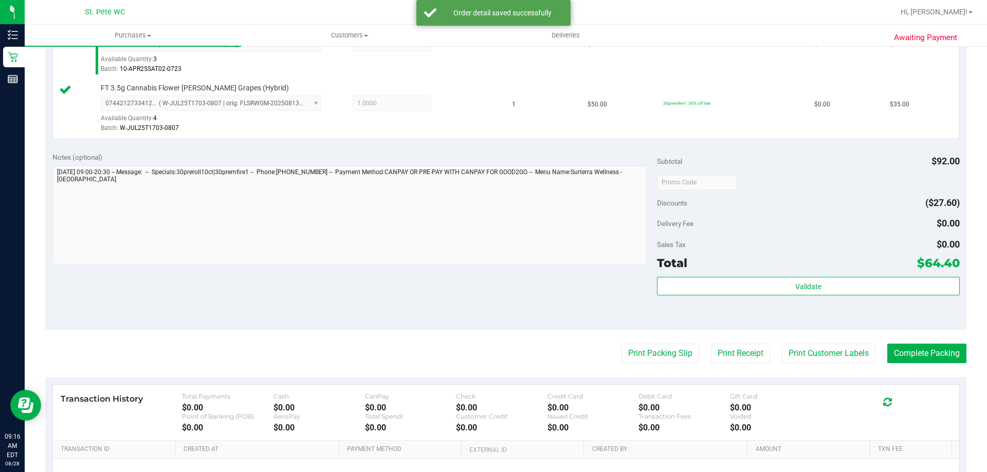
scroll to position [360, 0]
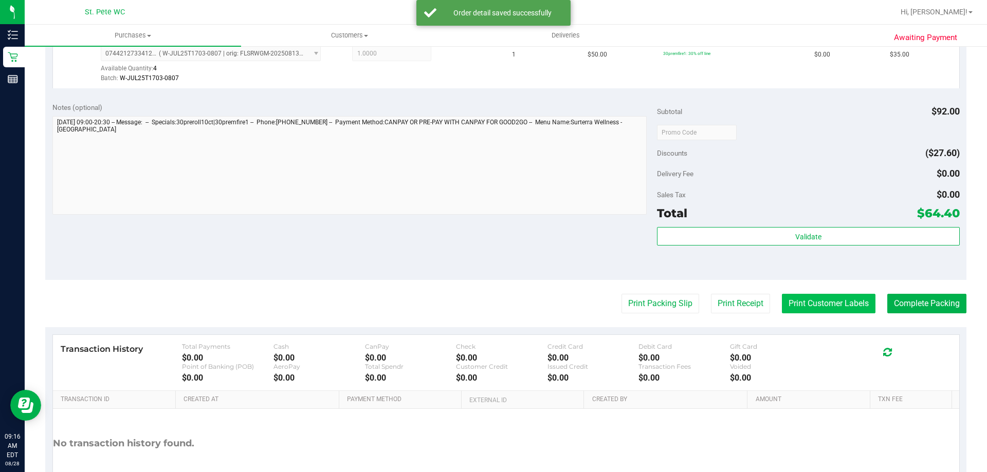
click at [817, 309] on button "Print Customer Labels" at bounding box center [829, 304] width 94 height 20
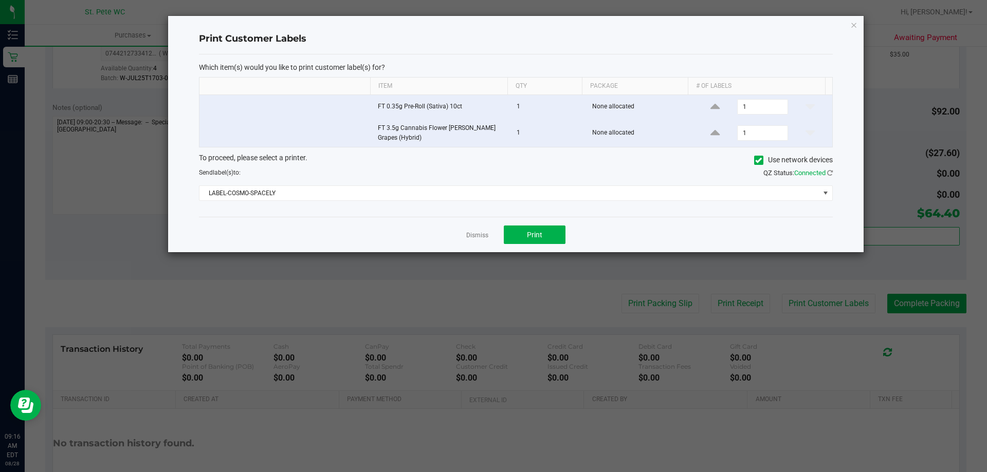
click at [529, 225] on div "Dismiss Print" at bounding box center [516, 234] width 634 height 35
click at [524, 233] on button "Print" at bounding box center [535, 235] width 62 height 19
click at [855, 24] on icon "button" at bounding box center [853, 25] width 7 height 12
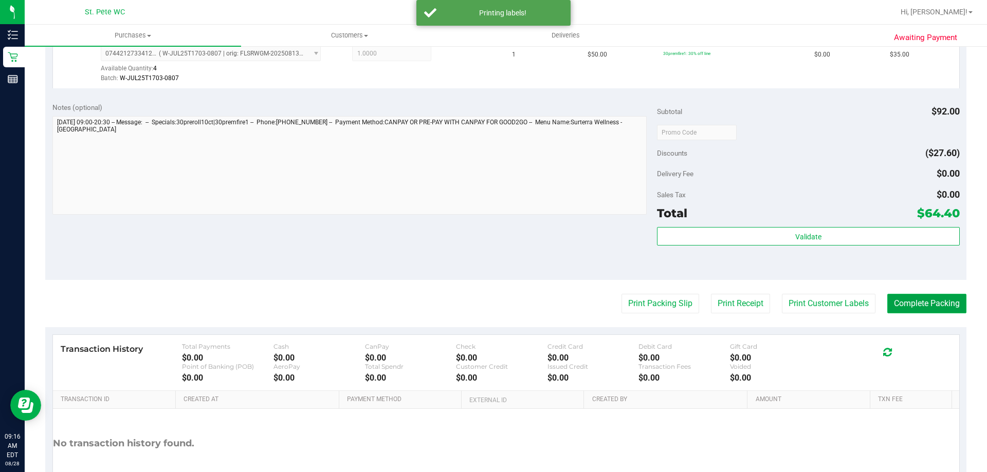
click at [915, 304] on button "Complete Packing" at bounding box center [926, 304] width 79 height 20
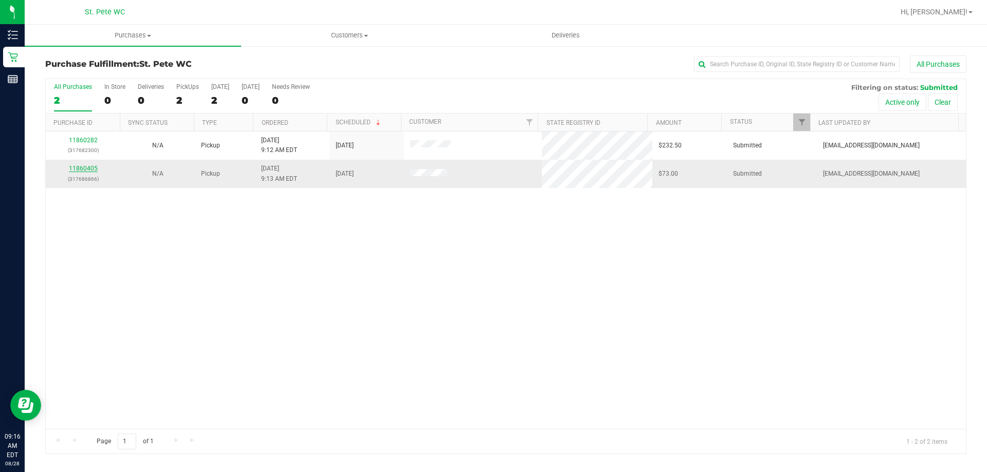
click at [87, 170] on link "11860405" at bounding box center [83, 168] width 29 height 7
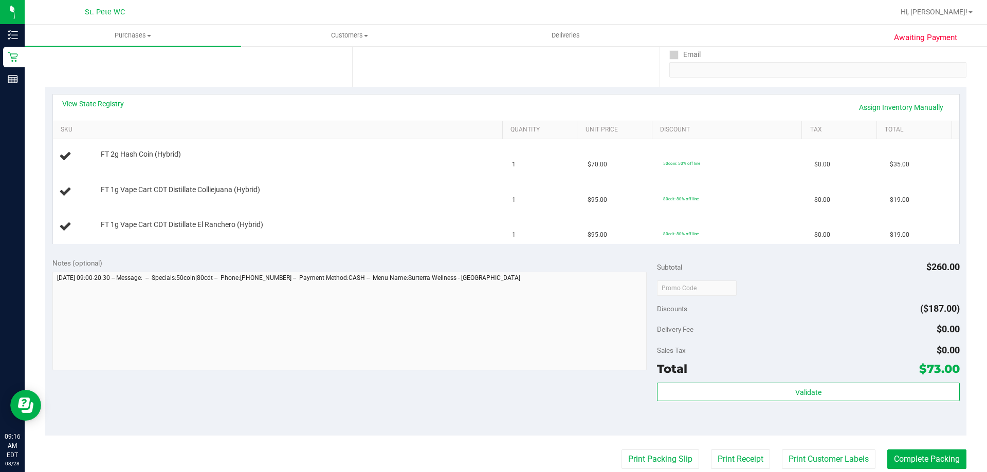
scroll to position [206, 0]
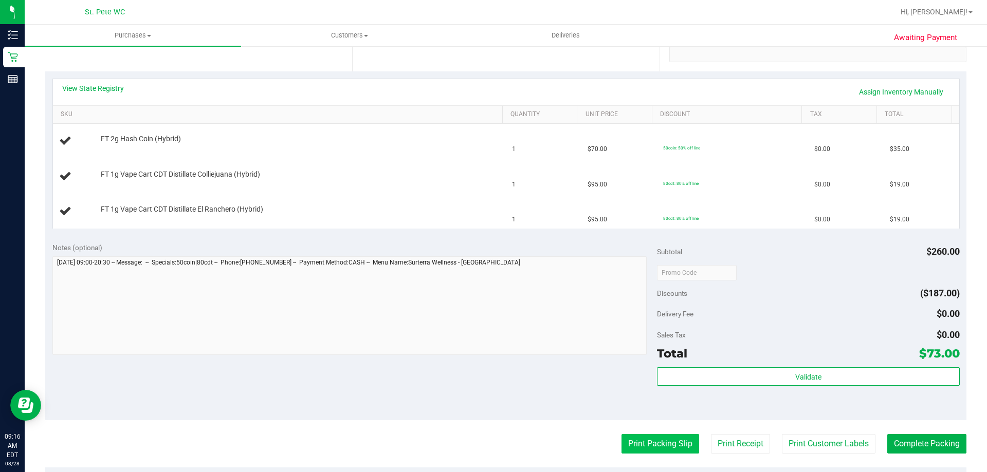
click at [643, 443] on button "Print Packing Slip" at bounding box center [660, 444] width 78 height 20
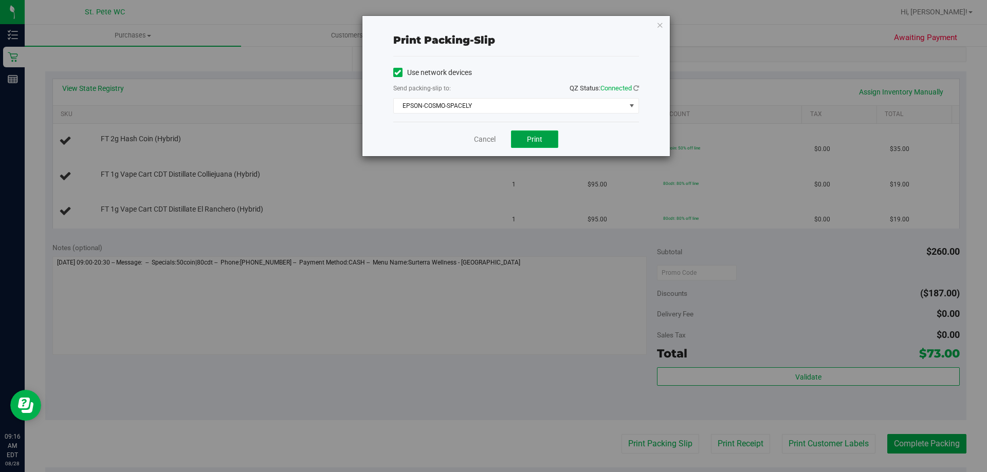
click at [536, 138] on span "Print" at bounding box center [534, 139] width 15 height 8
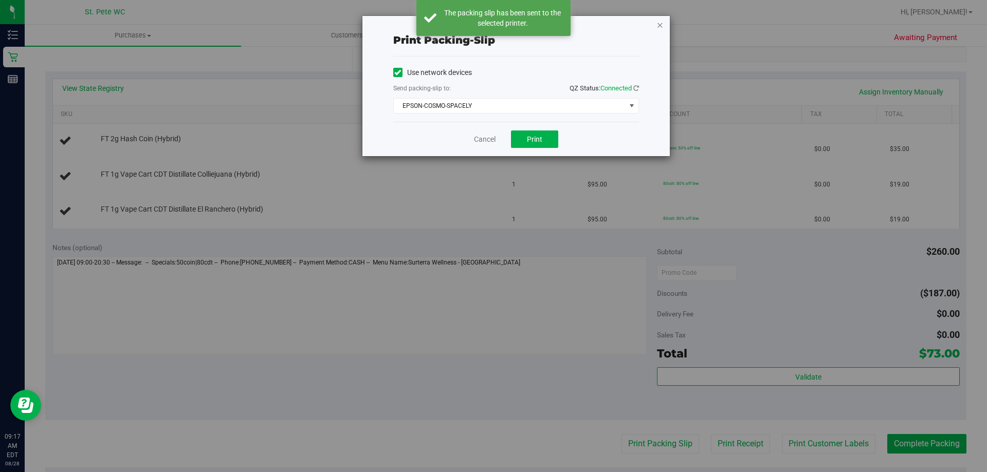
click at [660, 22] on icon "button" at bounding box center [659, 25] width 7 height 12
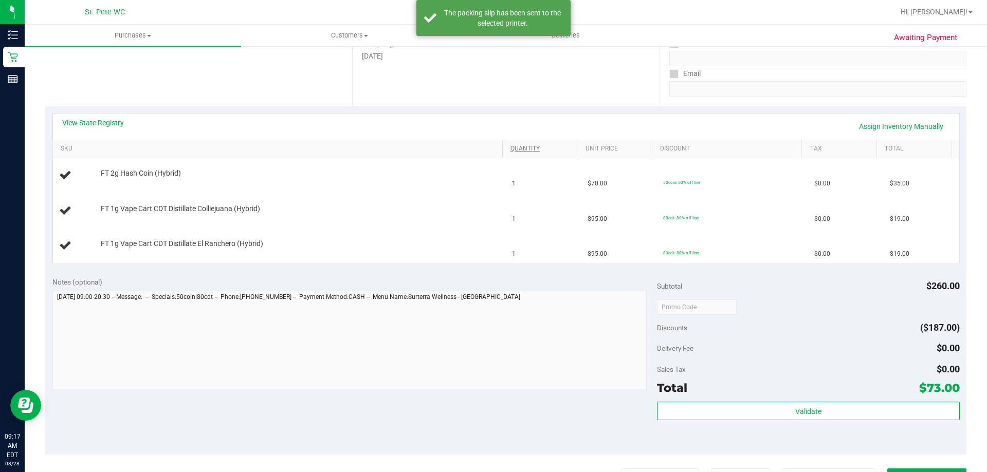
scroll to position [154, 0]
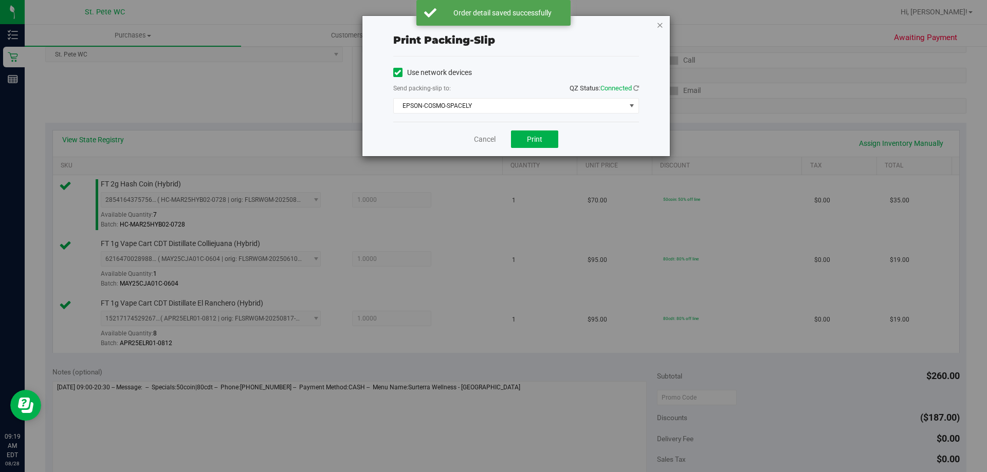
click at [663, 27] on icon "button" at bounding box center [659, 25] width 7 height 12
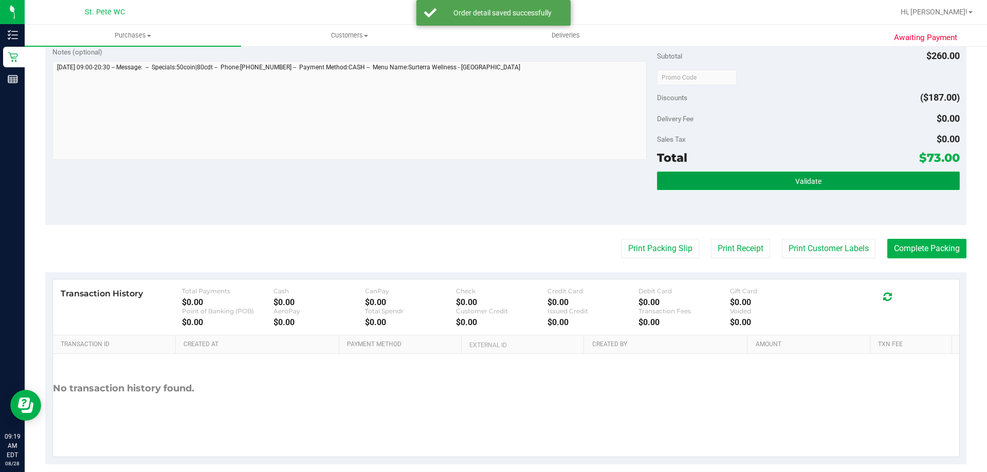
click at [764, 180] on button "Validate" at bounding box center [808, 181] width 302 height 19
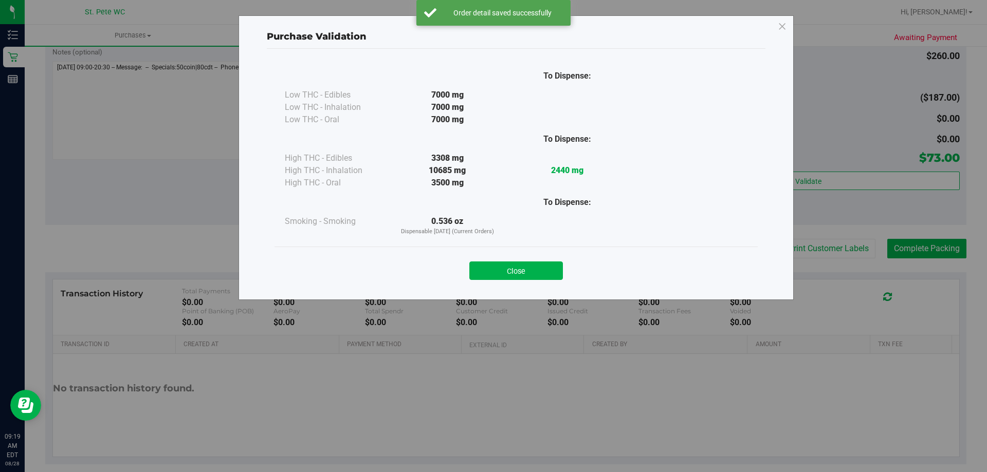
click at [497, 260] on div "Close" at bounding box center [516, 268] width 468 height 26
click at [499, 269] on button "Close" at bounding box center [516, 271] width 94 height 19
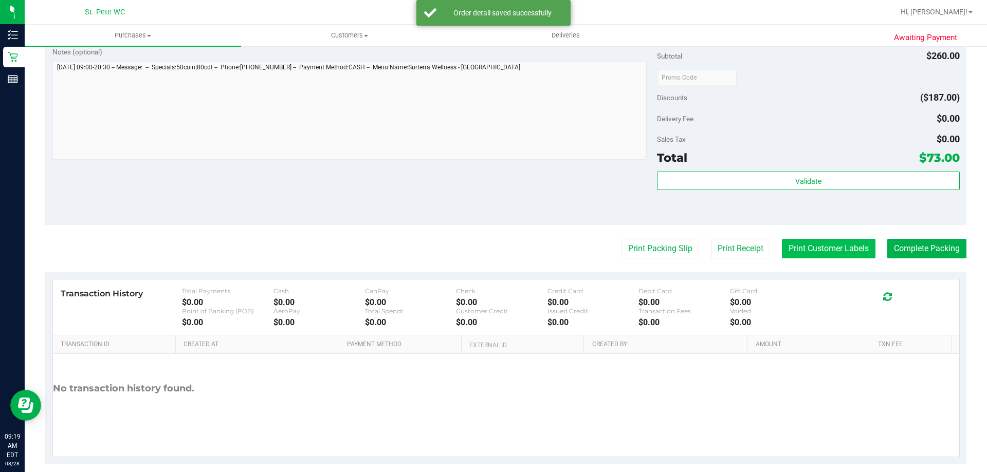
click at [825, 252] on button "Print Customer Labels" at bounding box center [829, 249] width 94 height 20
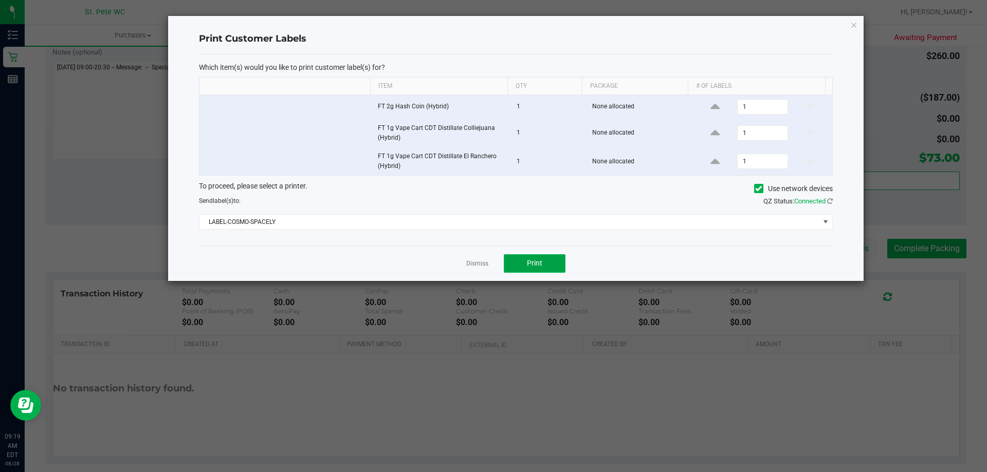
click at [529, 261] on span "Print" at bounding box center [534, 263] width 15 height 8
click at [853, 23] on icon "button" at bounding box center [853, 25] width 7 height 12
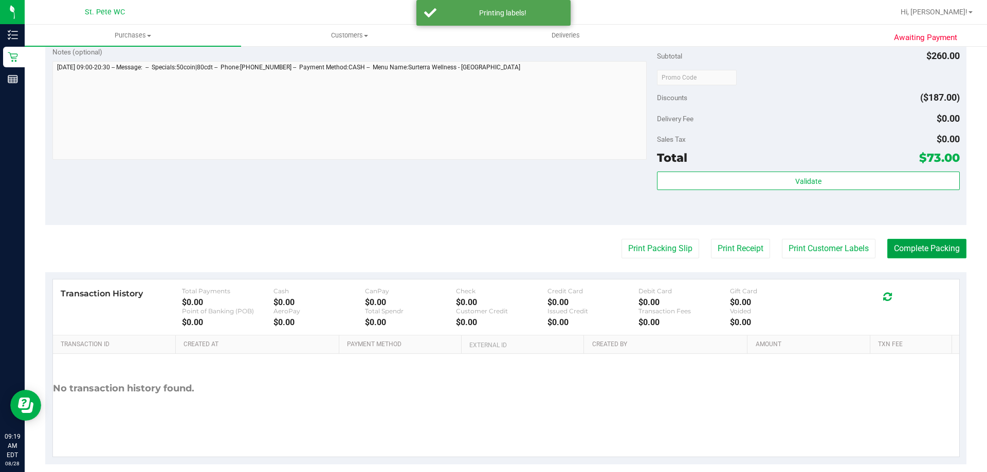
click at [903, 249] on button "Complete Packing" at bounding box center [926, 249] width 79 height 20
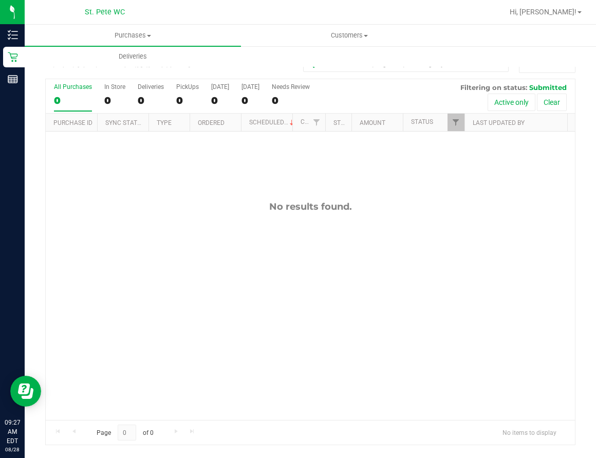
click at [184, 301] on div "No results found." at bounding box center [310, 311] width 529 height 358
click at [533, 259] on div "No results found." at bounding box center [310, 311] width 529 height 358
drag, startPoint x: 462, startPoint y: 226, endPoint x: 470, endPoint y: 230, distance: 9.0
click at [462, 226] on div "No results found." at bounding box center [310, 311] width 529 height 358
drag, startPoint x: 133, startPoint y: 377, endPoint x: 154, endPoint y: 365, distance: 23.5
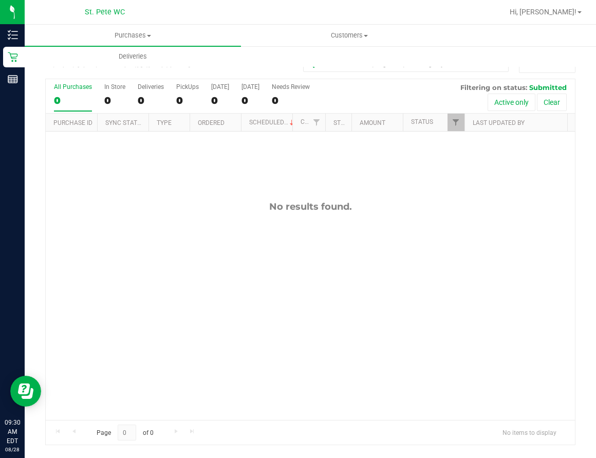
click at [133, 377] on div "No results found." at bounding box center [310, 311] width 529 height 358
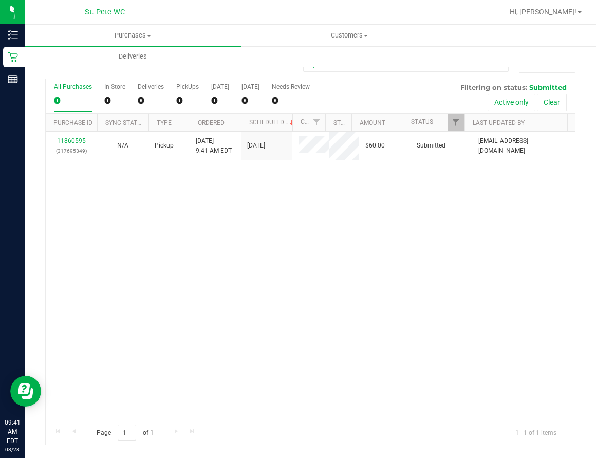
drag, startPoint x: 313, startPoint y: 254, endPoint x: 305, endPoint y: 250, distance: 9.0
click at [313, 254] on div "11860595 (317695349) N/A Pickup [DATE] 9:41 AM EDT 8/28/2025 $60.00 Submitted […" at bounding box center [310, 276] width 529 height 288
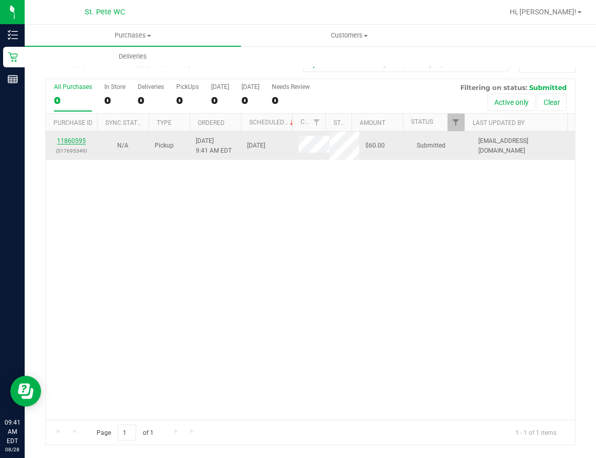
click at [66, 139] on link "11860595" at bounding box center [71, 140] width 29 height 7
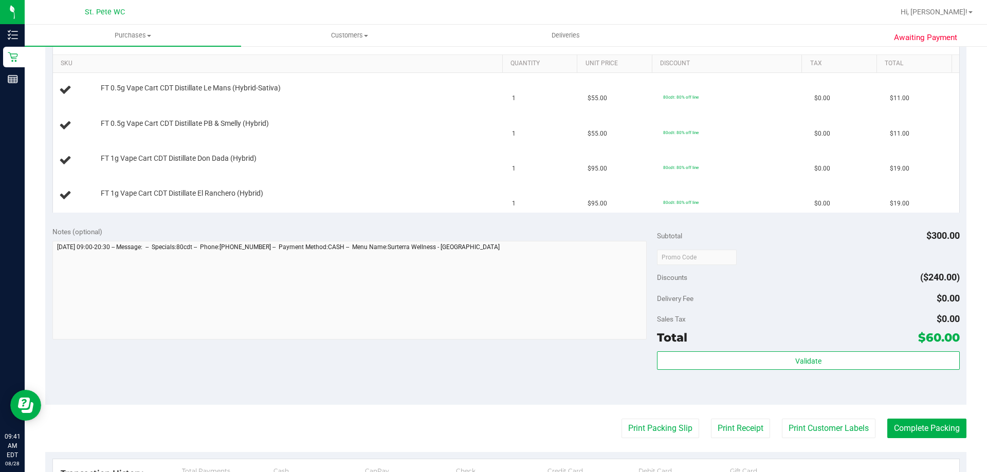
scroll to position [257, 0]
click at [648, 428] on button "Print Packing Slip" at bounding box center [660, 428] width 78 height 20
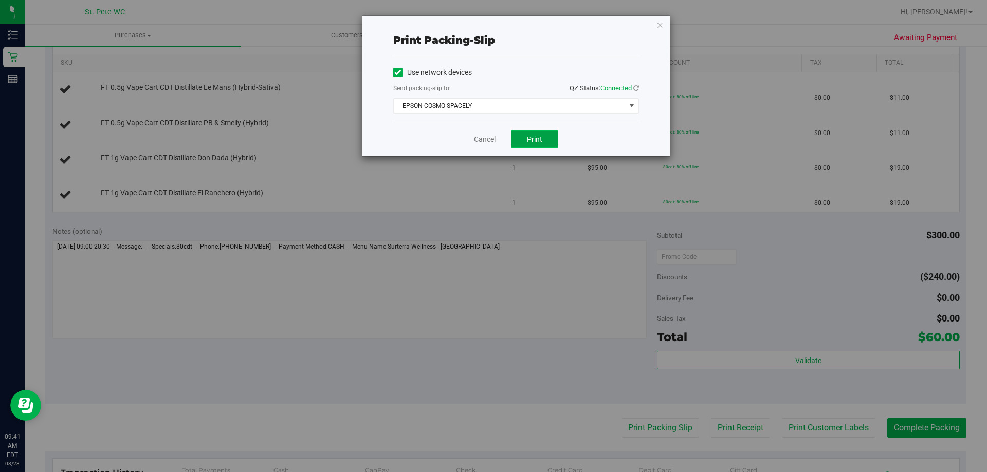
click at [542, 141] on span "Print" at bounding box center [534, 139] width 15 height 8
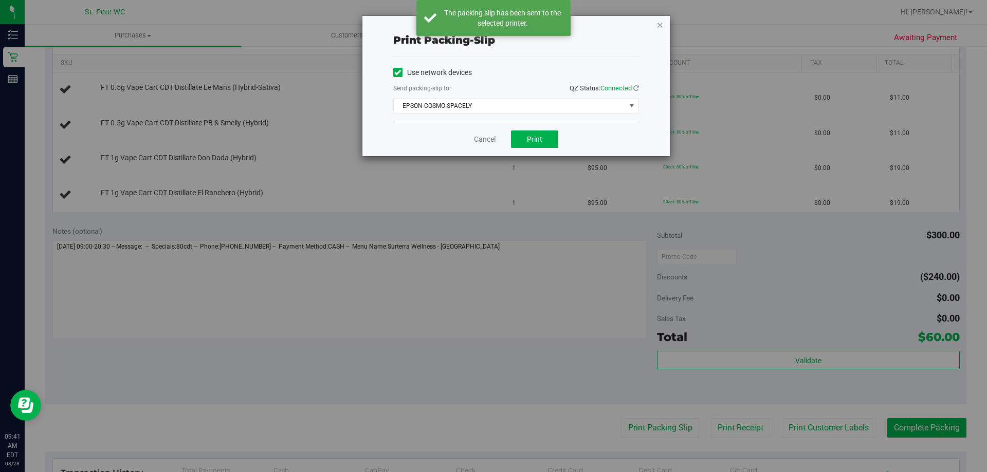
click at [662, 28] on icon "button" at bounding box center [659, 25] width 7 height 12
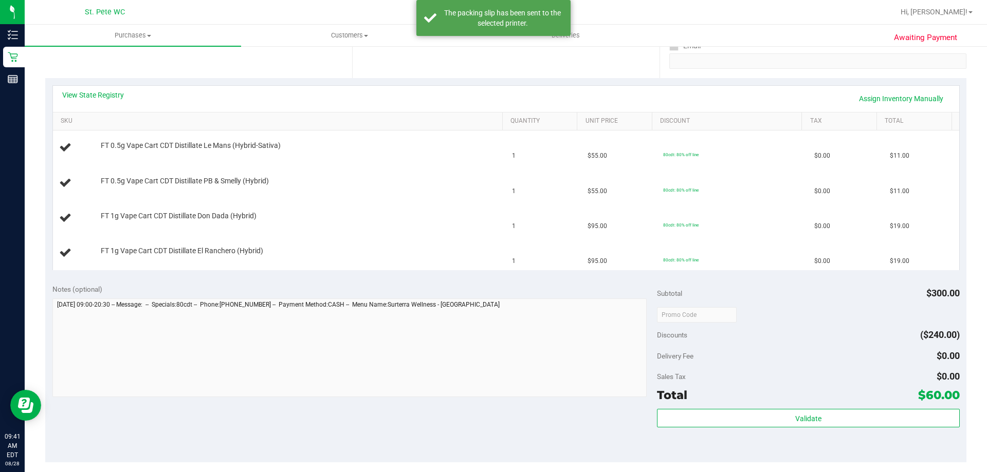
scroll to position [103, 0]
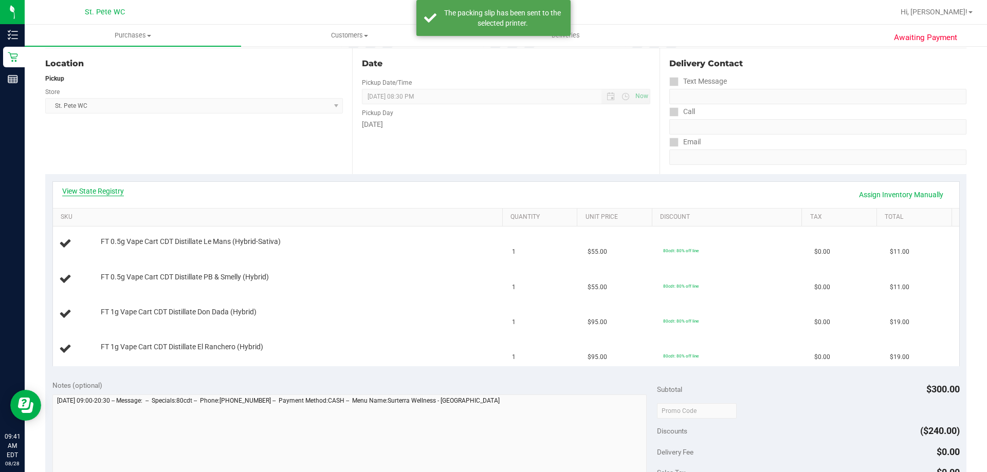
click at [89, 195] on link "View State Registry" at bounding box center [93, 191] width 62 height 10
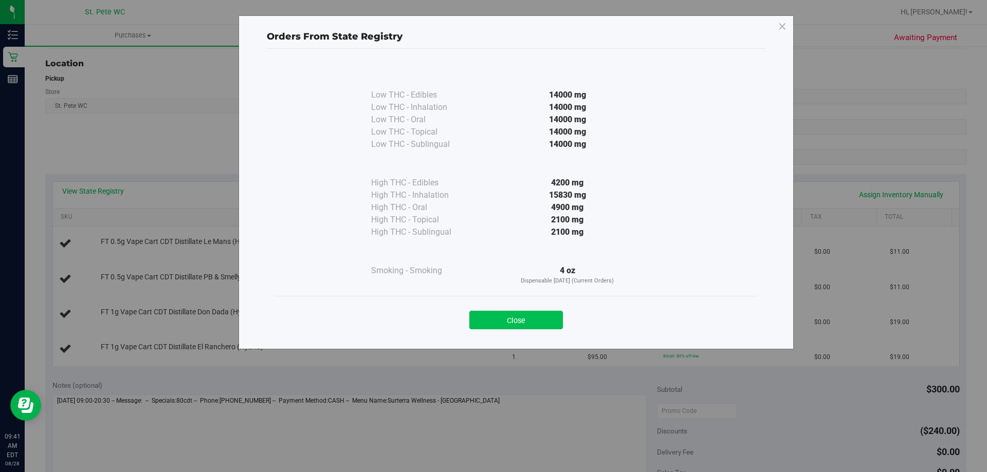
click at [532, 322] on button "Close" at bounding box center [516, 320] width 94 height 19
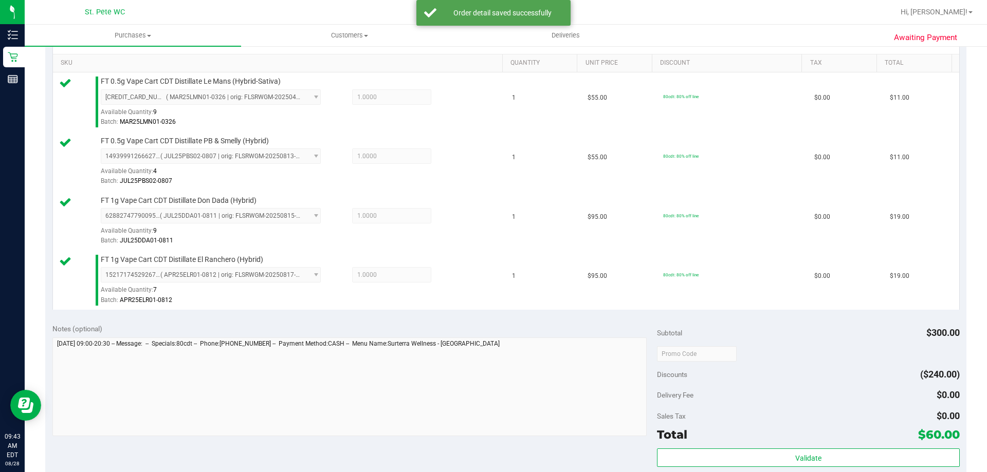
scroll to position [411, 0]
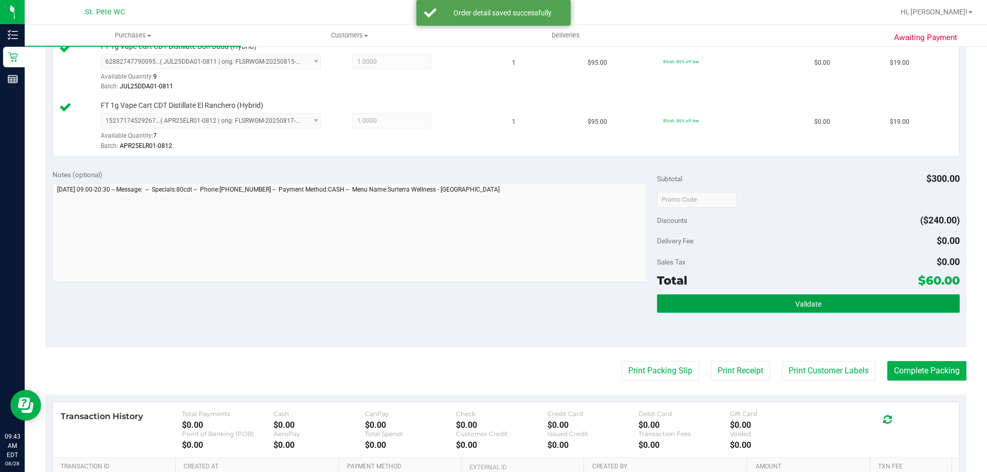
click at [735, 311] on button "Validate" at bounding box center [808, 304] width 302 height 19
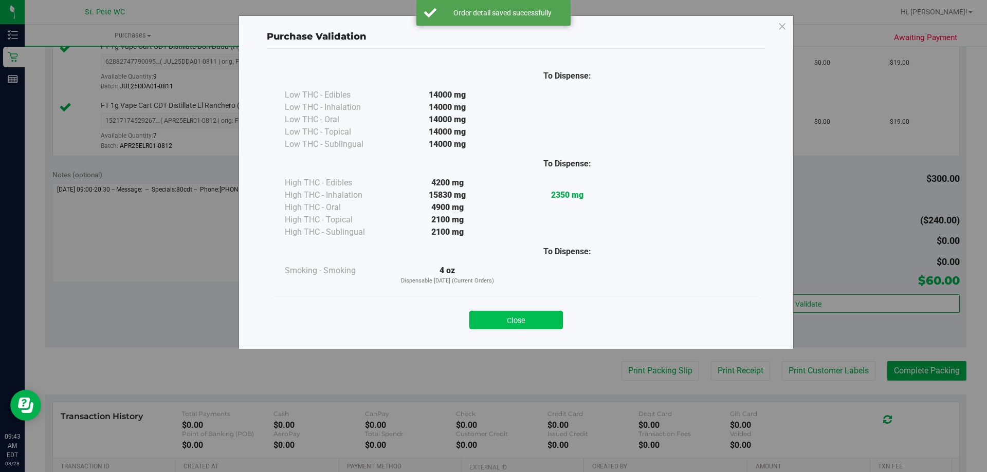
click at [503, 322] on button "Close" at bounding box center [516, 320] width 94 height 19
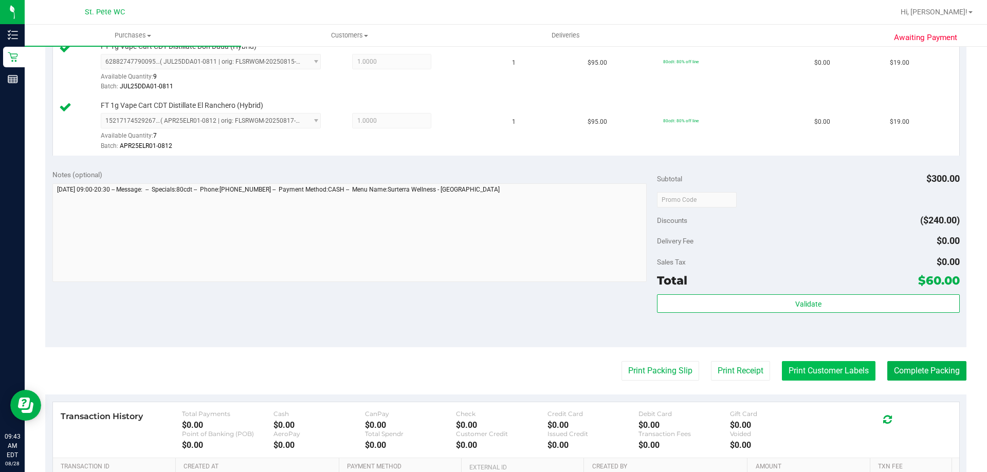
drag, startPoint x: 832, startPoint y: 387, endPoint x: 828, endPoint y: 375, distance: 11.9
click at [831, 387] on purchase-details "Back Edit Purchase Cancel Purchase View Profile # 11860595 BioTrack ID: - Submi…" at bounding box center [505, 115] width 921 height 943
click at [828, 375] on button "Print Customer Labels" at bounding box center [829, 371] width 94 height 20
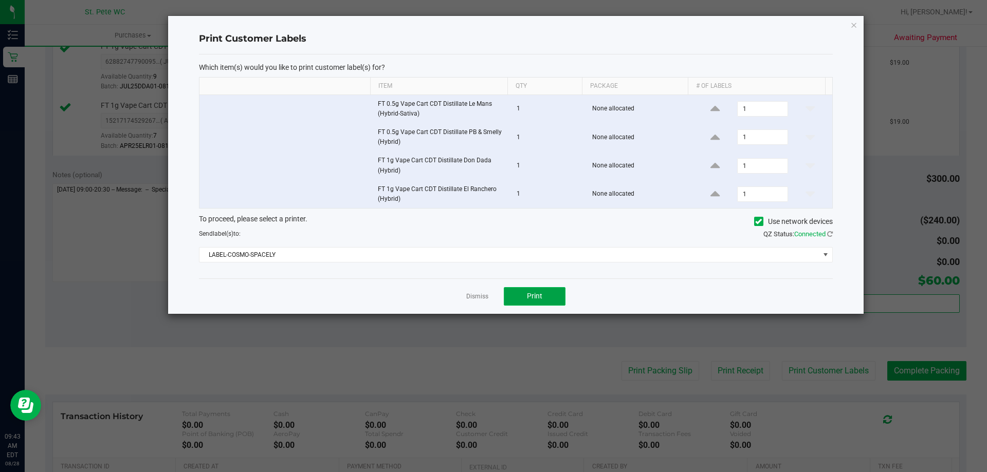
click at [540, 288] on button "Print" at bounding box center [535, 296] width 62 height 19
click at [851, 21] on icon "button" at bounding box center [853, 25] width 7 height 12
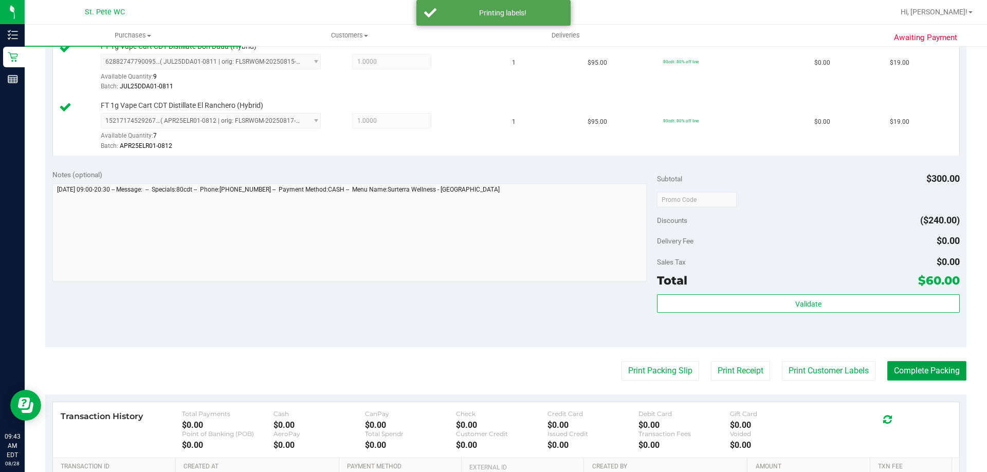
click at [899, 370] on button "Complete Packing" at bounding box center [926, 371] width 79 height 20
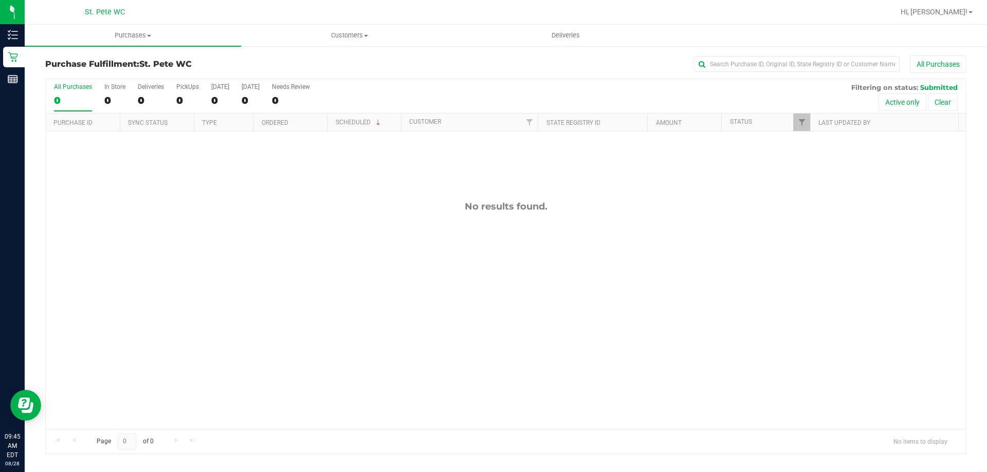
click at [231, 245] on div "No results found." at bounding box center [506, 315] width 920 height 367
click at [262, 268] on div "No results found." at bounding box center [506, 315] width 920 height 367
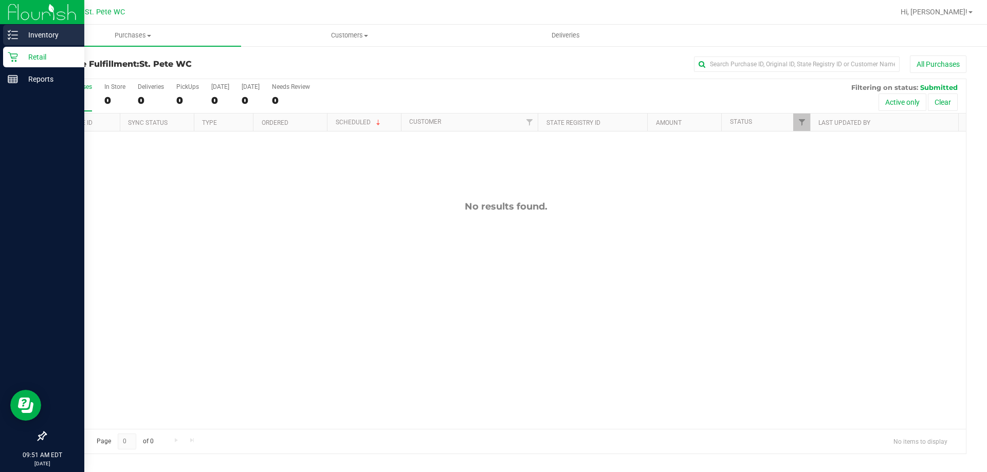
click at [32, 32] on p "Inventory" at bounding box center [49, 35] width 62 height 12
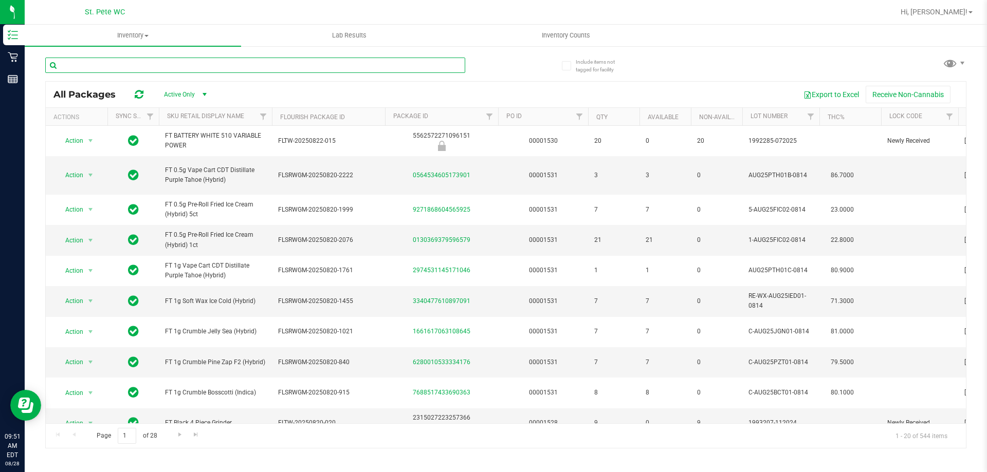
click at [205, 65] on input "text" at bounding box center [255, 65] width 420 height 15
type input "tpt"
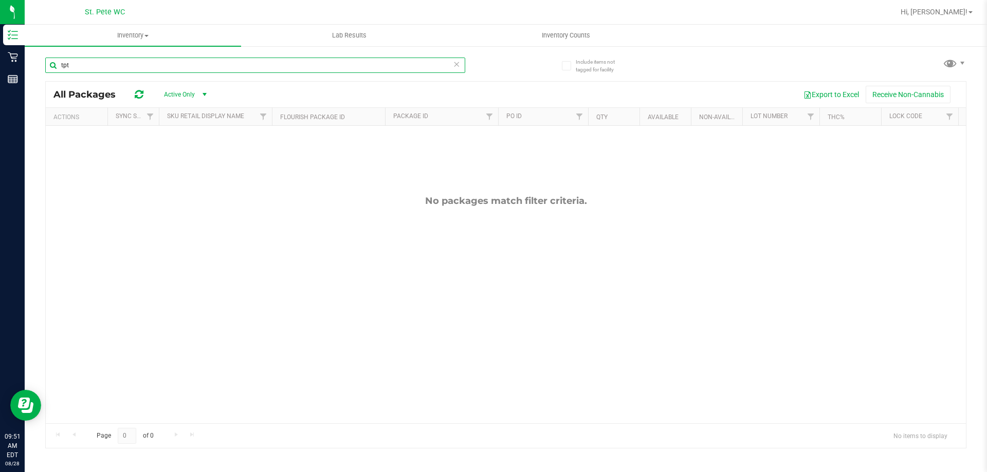
drag, startPoint x: 329, startPoint y: 66, endPoint x: 45, endPoint y: 56, distance: 284.4
click at [45, 56] on div "Include items not tagged for facility tpt All Packages Active Only Active Only …" at bounding box center [506, 202] width 962 height 314
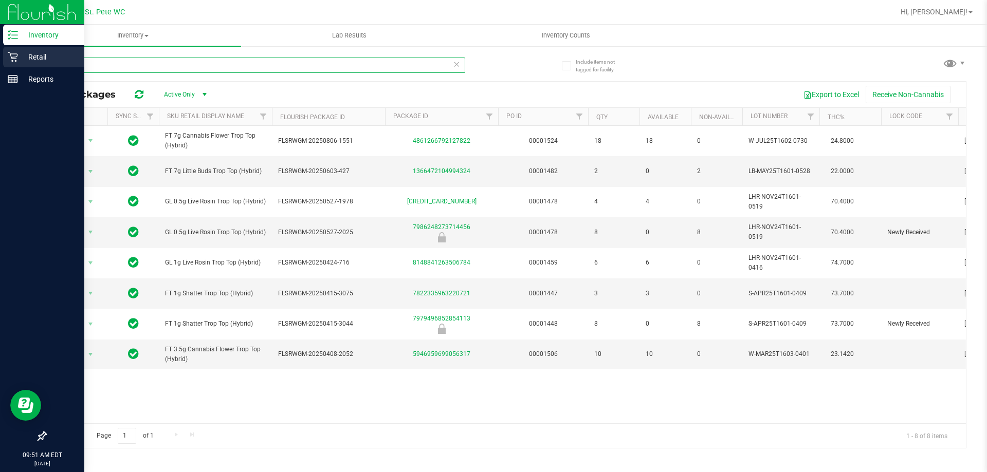
drag, startPoint x: 118, startPoint y: 64, endPoint x: 5, endPoint y: 67, distance: 113.6
click at [5, 67] on div "Inventory Retail Reports 09:51 AM EDT [DATE] 08/28 St. [PERSON_NAME] WC Hi, [PE…" at bounding box center [493, 236] width 987 height 472
type input "tpg"
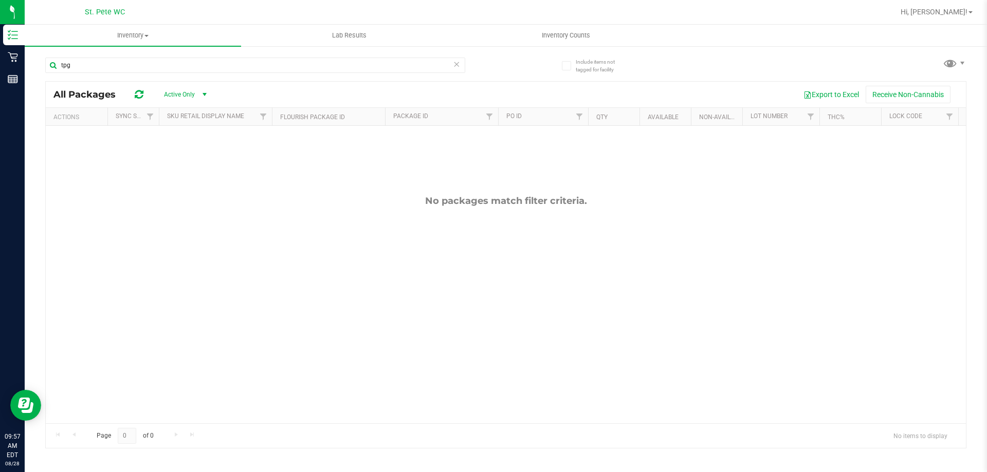
click at [309, 185] on div "No packages match filter criteria." at bounding box center [506, 309] width 920 height 367
drag, startPoint x: 94, startPoint y: 71, endPoint x: 41, endPoint y: 70, distance: 52.9
click at [41, 70] on div "Include items not tagged for facility tpg All Packages Active Only Active Only …" at bounding box center [506, 202] width 962 height 314
drag, startPoint x: 138, startPoint y: 62, endPoint x: 131, endPoint y: 63, distance: 7.4
click at [131, 63] on input "dark mint" at bounding box center [255, 65] width 420 height 15
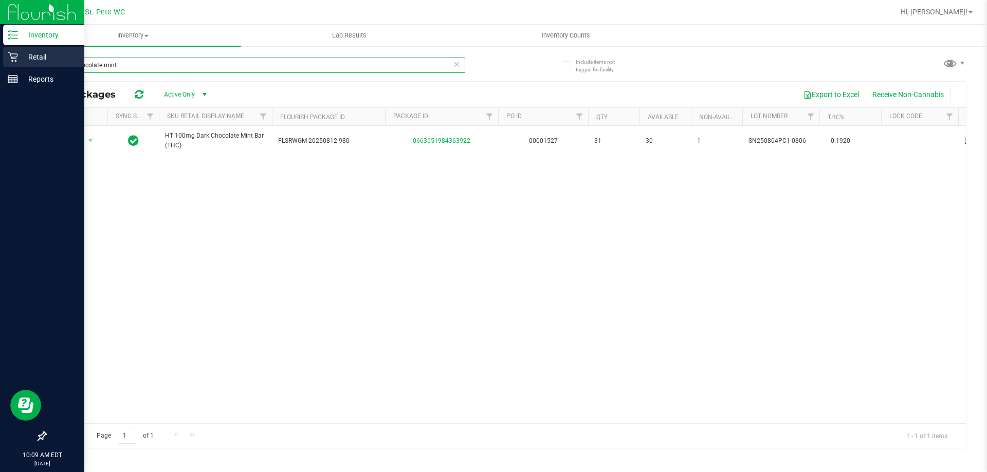
drag, startPoint x: 132, startPoint y: 66, endPoint x: 24, endPoint y: 62, distance: 108.5
click at [35, 65] on div "Include items not tagged for facility dark chocolate mint All Packages Active O…" at bounding box center [506, 202] width 962 height 314
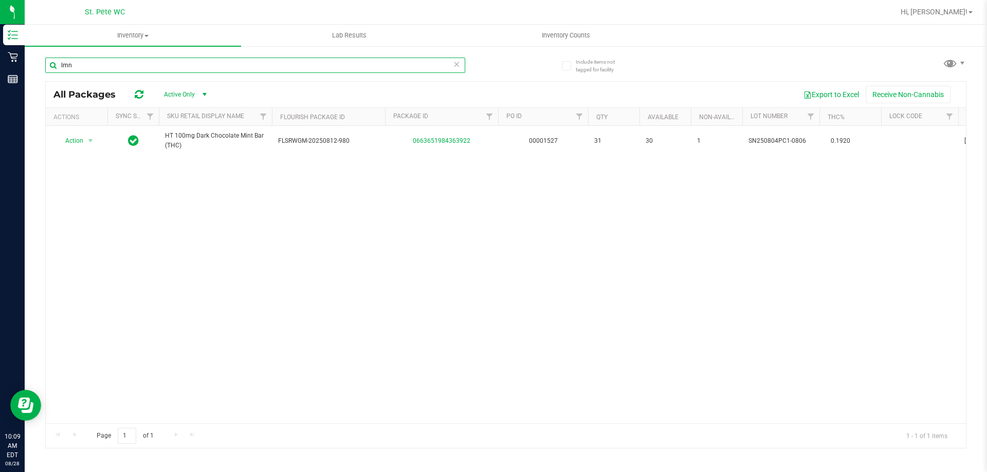
type input "lmn"
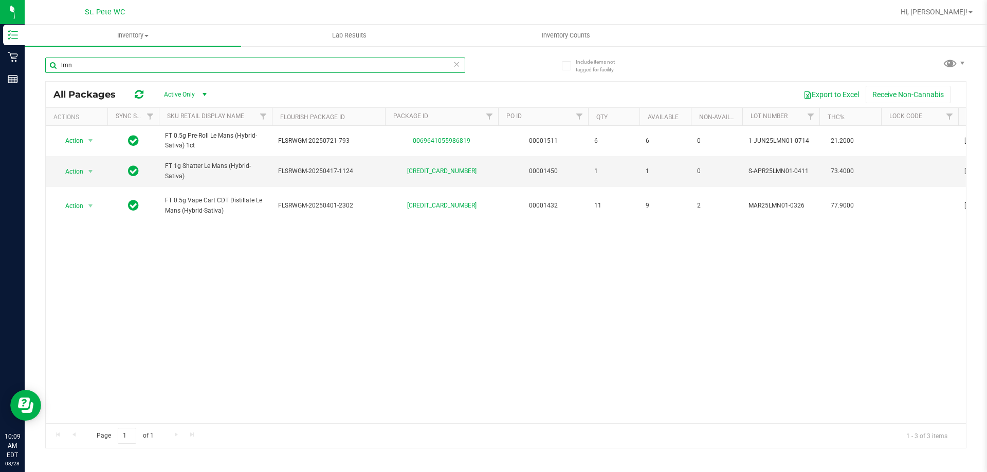
drag, startPoint x: 84, startPoint y: 64, endPoint x: 69, endPoint y: 64, distance: 14.9
click at [69, 64] on input "lmn" at bounding box center [255, 65] width 420 height 15
click at [86, 64] on input "lmn" at bounding box center [255, 65] width 420 height 15
drag, startPoint x: 91, startPoint y: 64, endPoint x: 44, endPoint y: 64, distance: 46.8
click at [44, 64] on div "Include items not tagged for facility lmn All Packages Active Only Active Only …" at bounding box center [506, 202] width 962 height 314
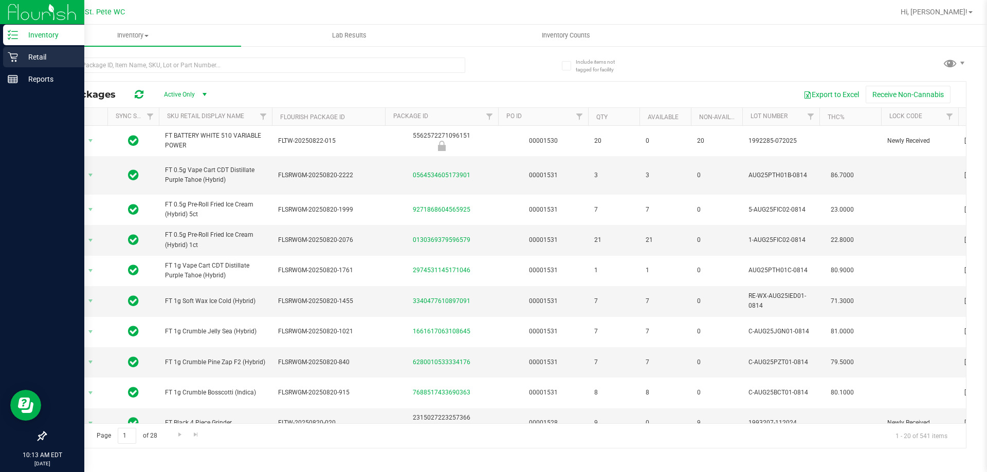
click at [11, 58] on icon at bounding box center [13, 57] width 10 height 10
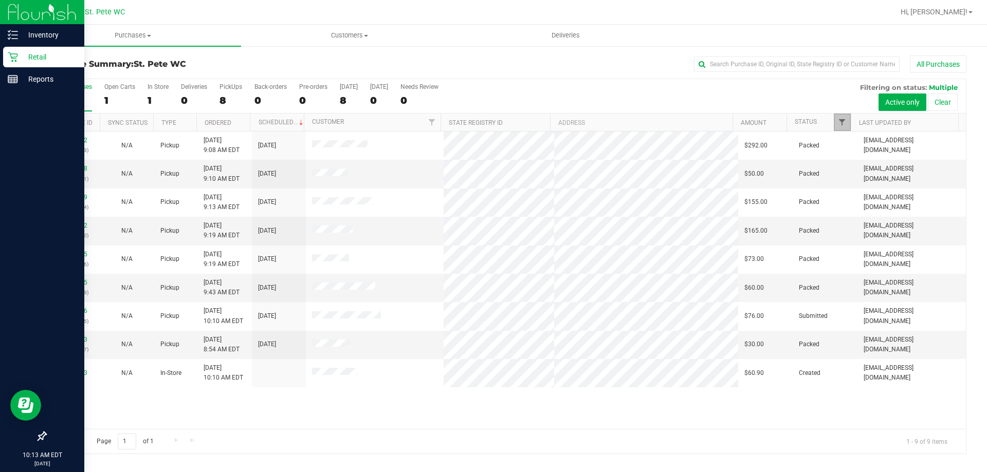
click at [845, 118] on span "Filter" at bounding box center [842, 122] width 8 height 8
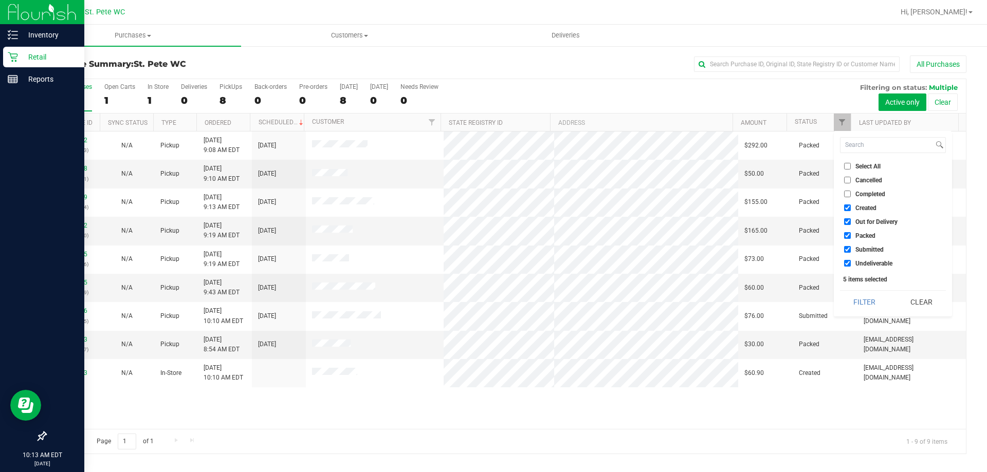
click at [845, 209] on input "Created" at bounding box center [847, 208] width 7 height 7
checkbox input "false"
click at [848, 223] on input "Out for Delivery" at bounding box center [847, 221] width 7 height 7
checkbox input "false"
click at [846, 234] on input "Packed" at bounding box center [847, 235] width 7 height 7
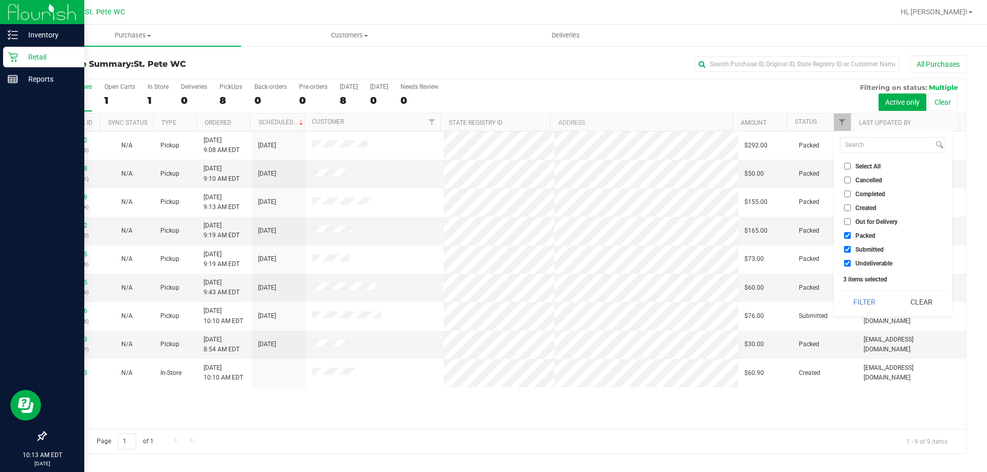
checkbox input "false"
drag, startPoint x: 847, startPoint y: 261, endPoint x: 847, endPoint y: 272, distance: 10.8
click at [847, 262] on input "Undeliverable" at bounding box center [847, 263] width 7 height 7
checkbox input "false"
click at [851, 292] on button "Filter" at bounding box center [864, 302] width 49 height 23
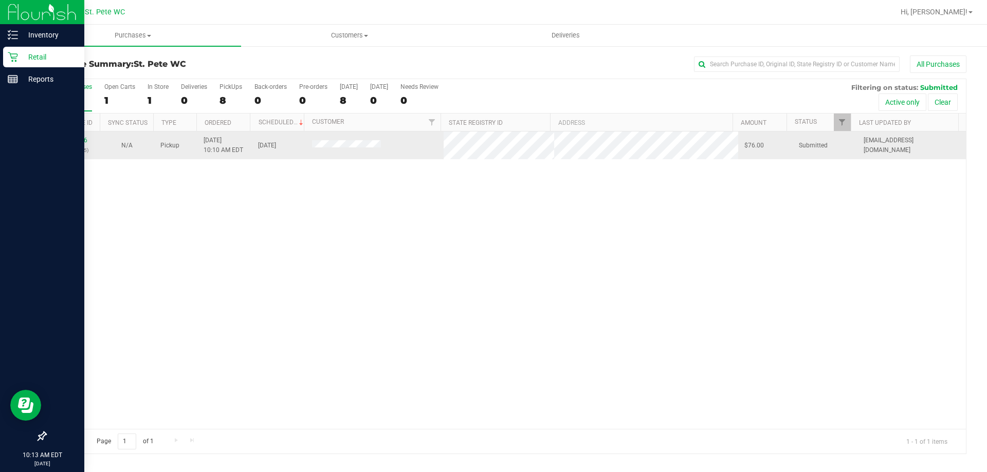
click at [76, 145] on div "11860826 (317706575)" at bounding box center [73, 146] width 42 height 20
click at [72, 138] on link "11860826" at bounding box center [73, 140] width 29 height 7
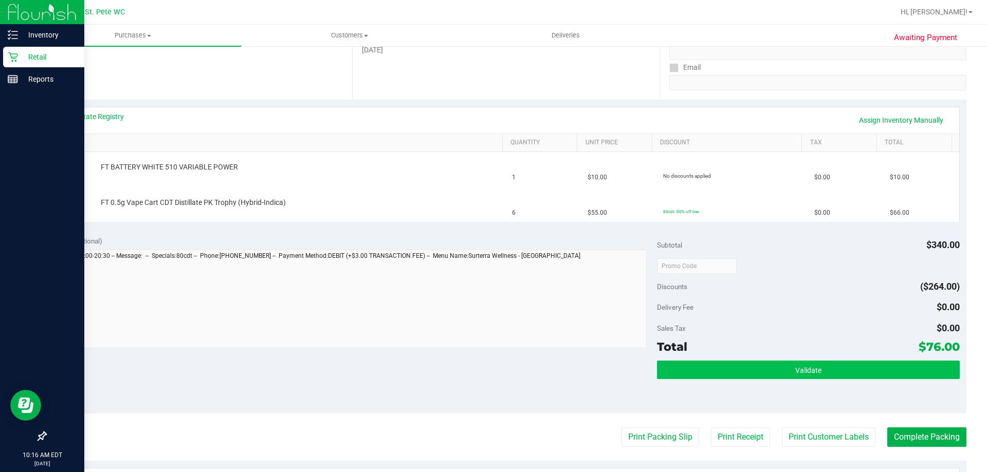
scroll to position [257, 0]
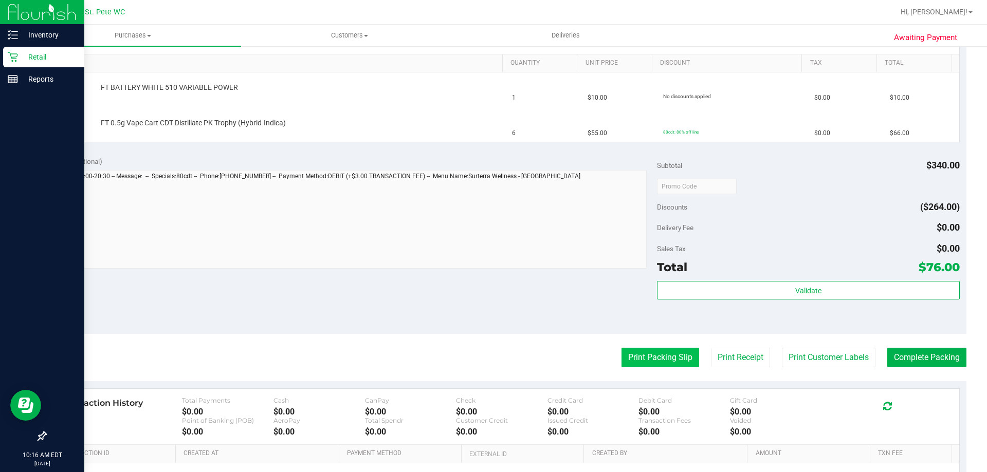
click at [665, 365] on button "Print Packing Slip" at bounding box center [660, 358] width 78 height 20
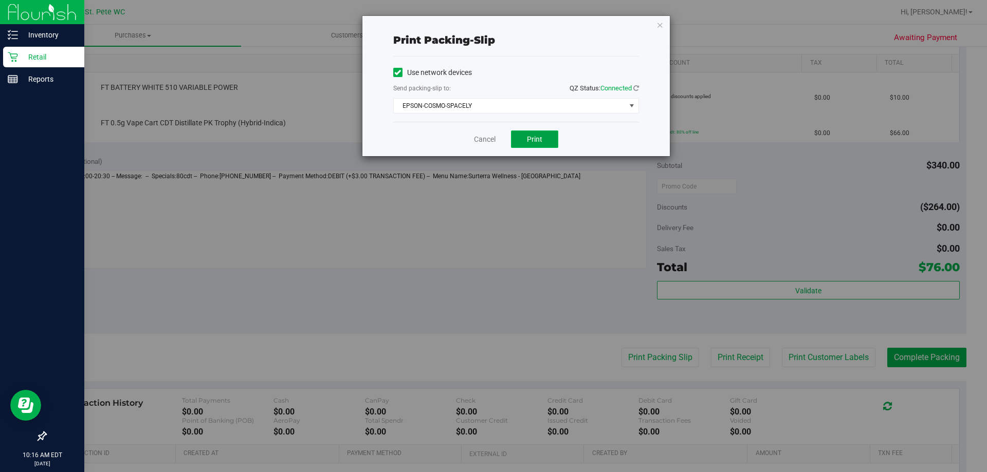
click at [541, 137] on span "Print" at bounding box center [534, 139] width 15 height 8
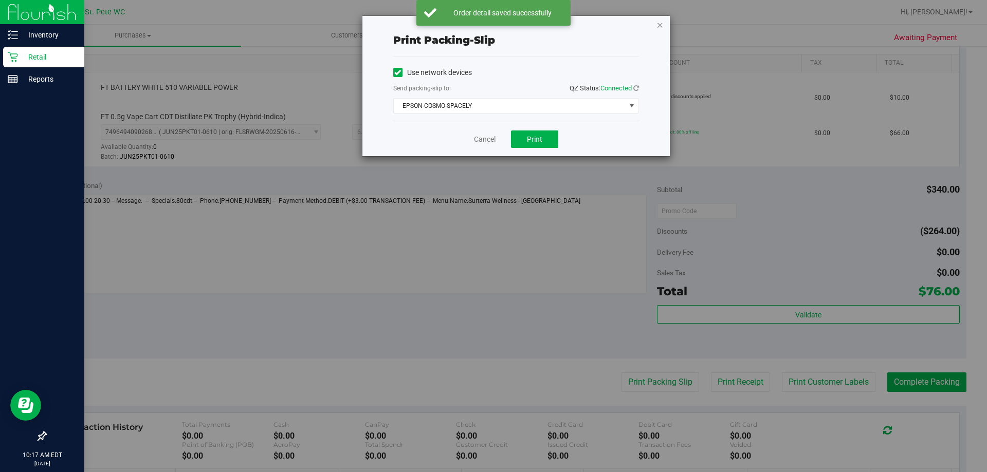
click at [661, 24] on icon "button" at bounding box center [659, 25] width 7 height 12
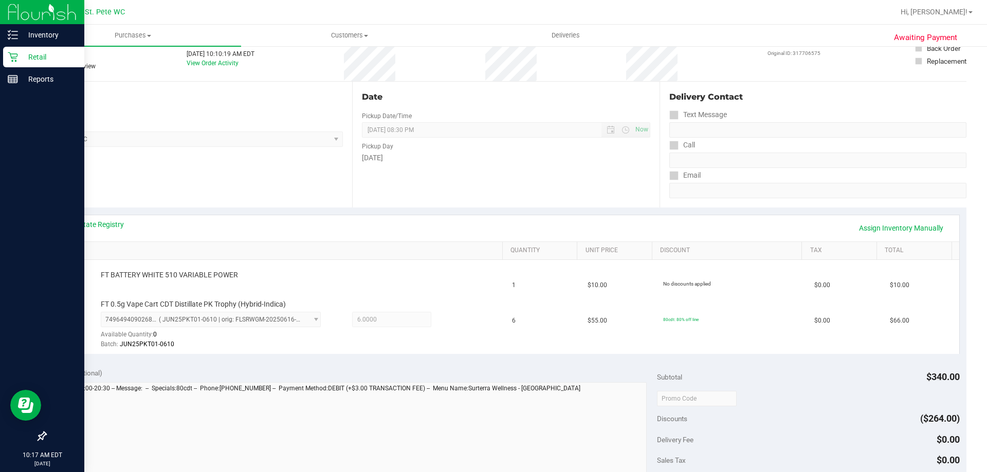
scroll to position [51, 0]
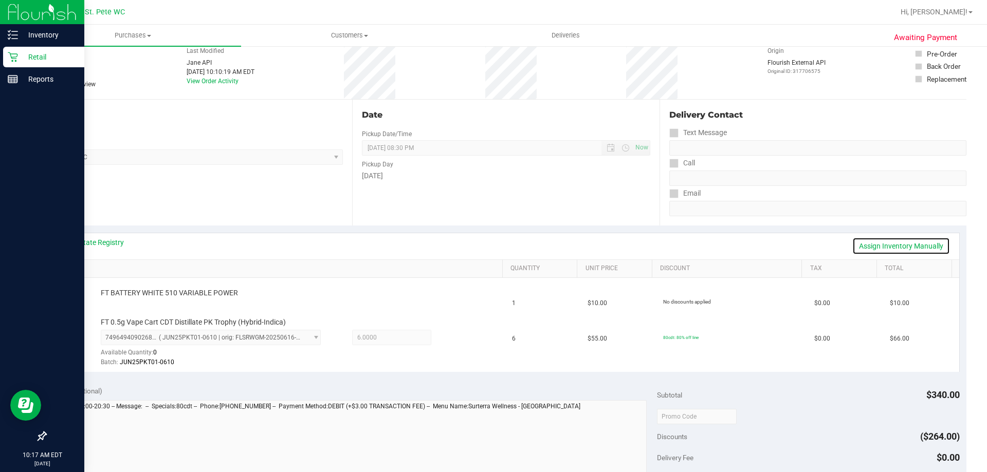
click at [891, 244] on link "Assign Inventory Manually" at bounding box center [901, 245] width 98 height 17
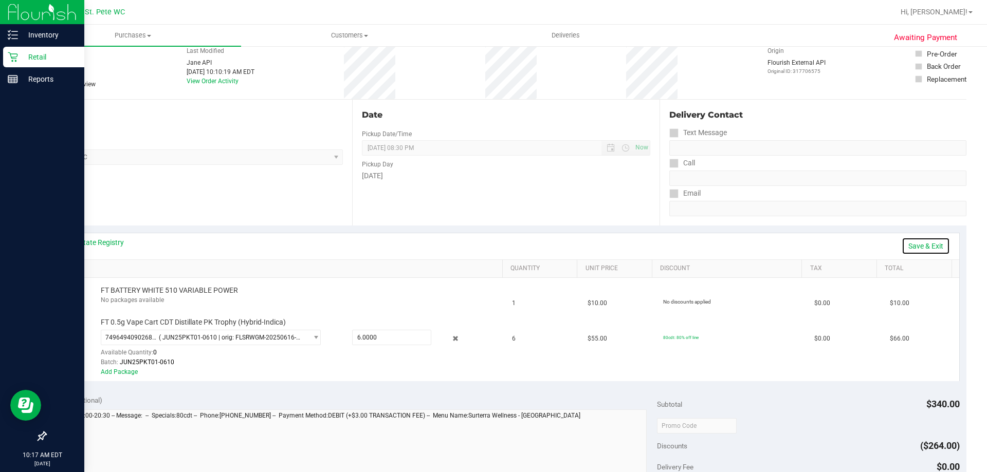
click at [926, 244] on link "Save & Exit" at bounding box center [926, 245] width 48 height 17
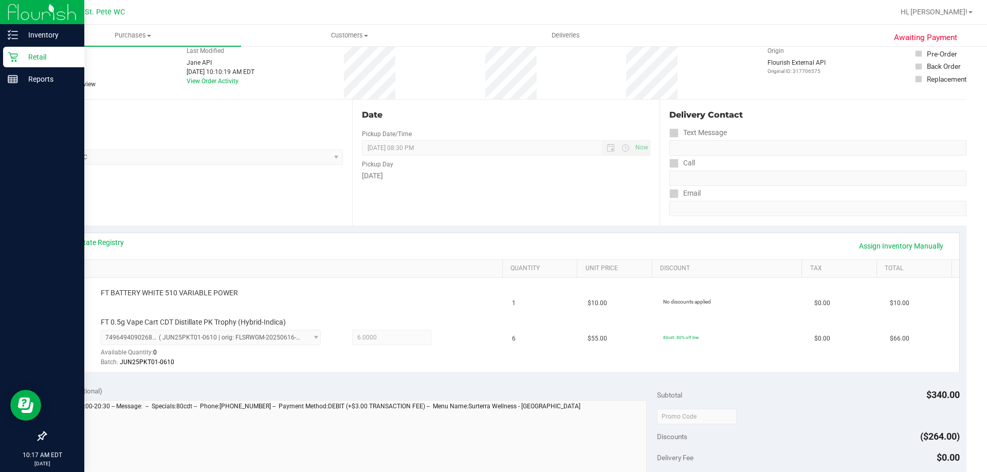
scroll to position [0, 0]
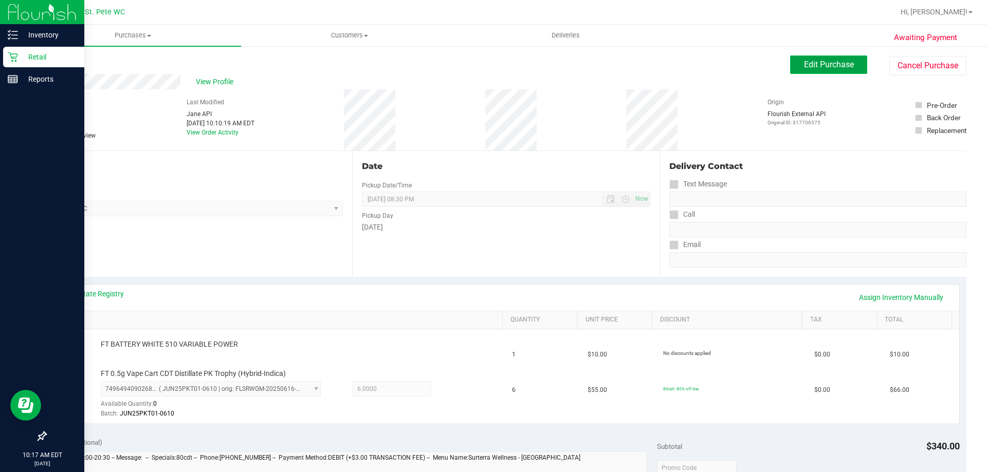
click at [823, 65] on span "Edit Purchase" at bounding box center [829, 65] width 50 height 10
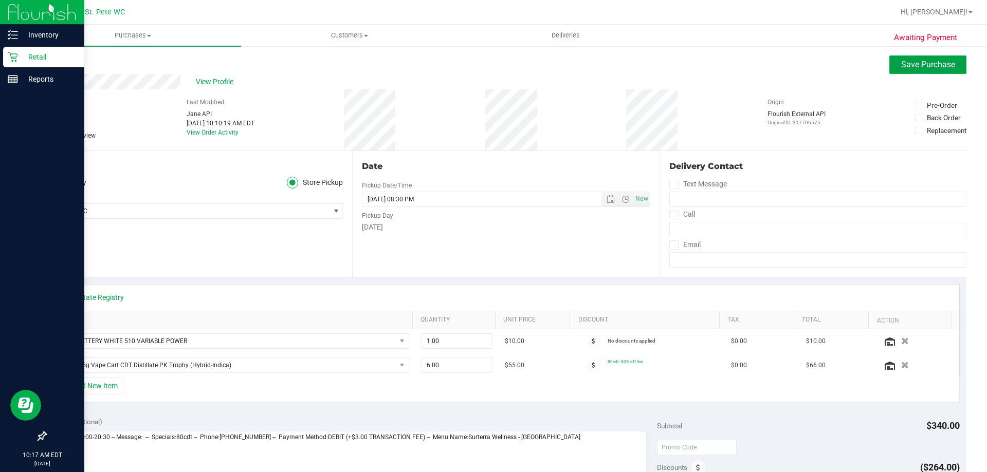
click at [904, 64] on span "Save Purchase" at bounding box center [928, 65] width 54 height 10
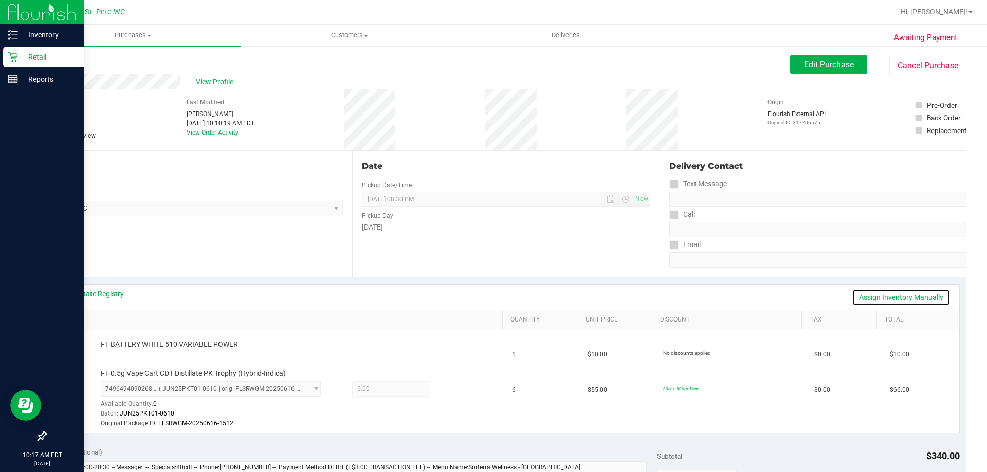
click at [890, 297] on link "Assign Inventory Manually" at bounding box center [901, 297] width 98 height 17
click at [209, 347] on div "No packages available" at bounding box center [299, 352] width 397 height 10
click at [917, 298] on link "Save & Exit" at bounding box center [926, 297] width 48 height 17
click at [502, 272] on div "Date Pickup Date/Time [DATE] Now [DATE] 08:30 PM Now Pickup Day [DATE]" at bounding box center [505, 214] width 307 height 126
click at [880, 298] on link "Assign Inventory Manually" at bounding box center [901, 297] width 98 height 17
